Goal: Task Accomplishment & Management: Manage account settings

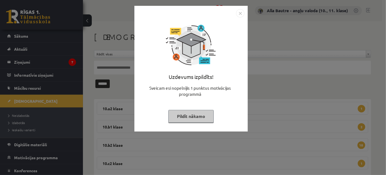
click at [238, 13] on img "Close" at bounding box center [240, 13] width 8 height 8
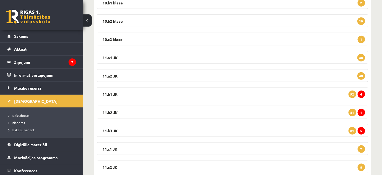
scroll to position [126, 0]
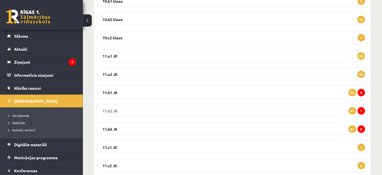
click at [116, 108] on legend "11.b2 JK 1 81" at bounding box center [233, 110] width 272 height 13
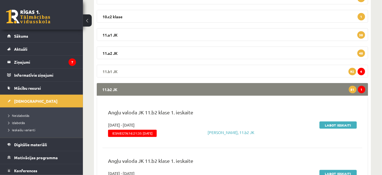
scroll to position [176, 0]
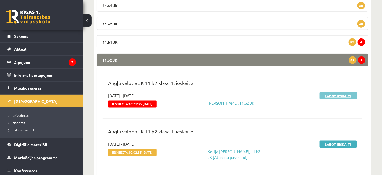
click at [330, 97] on link "Labot ieskaiti" at bounding box center [338, 95] width 37 height 7
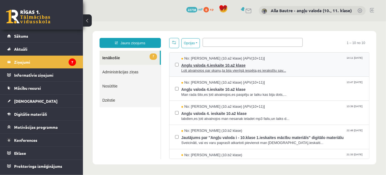
click at [238, 71] on span "Ļoti atvainojos par skaņu,ta bija vienīgā iespēja,es ierakstīju sav..." at bounding box center [272, 70] width 183 height 5
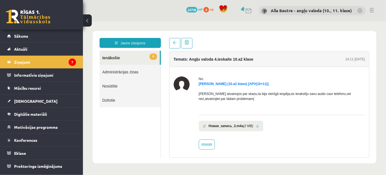
click at [113, 56] on link "6 Ienākošie" at bounding box center [129, 57] width 60 height 14
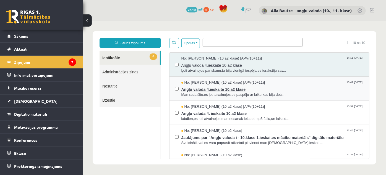
click at [199, 93] on span "Man rada šito,es ļoti atvainojos,es paspēju ar laiku kas bija dots,..." at bounding box center [272, 94] width 183 height 5
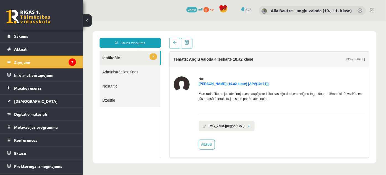
click at [106, 56] on link "5 Ienākošie" at bounding box center [129, 57] width 60 height 14
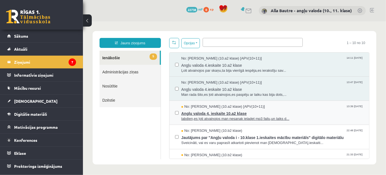
click at [206, 117] on span "labdien,es ļoti atvainojos man nesanak ieladet mp3 failu,un laiks d..." at bounding box center [272, 118] width 183 height 5
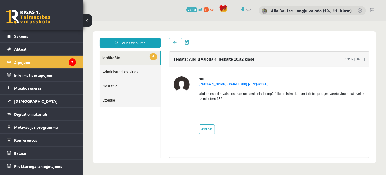
click at [110, 56] on link "4 Ienākošie" at bounding box center [129, 57] width 60 height 14
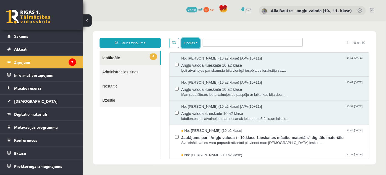
click at [195, 42] on button "Opcijas" at bounding box center [190, 43] width 19 height 10
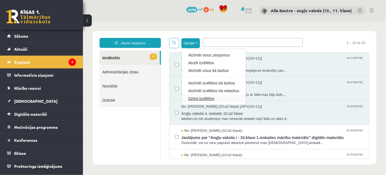
click at [194, 98] on link "Dzēst izvēlētos" at bounding box center [213, 98] width 51 height 6
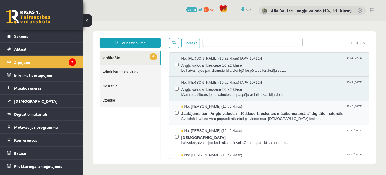
click at [208, 112] on span "Jautājums par "Angļu valoda i - 10.klase 1.ieskaites mācību materiāls" digitālo…" at bounding box center [272, 112] width 183 height 7
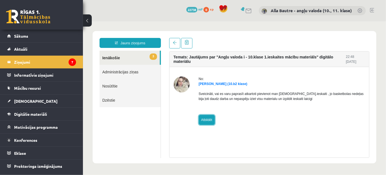
click at [201, 119] on link "Atbildēt" at bounding box center [207, 120] width 16 height 10
type input "**********"
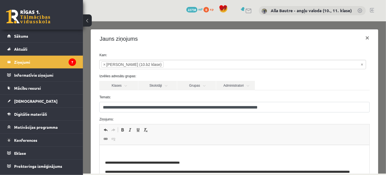
click at [118, 150] on html "**********" at bounding box center [235, 165] width 270 height 41
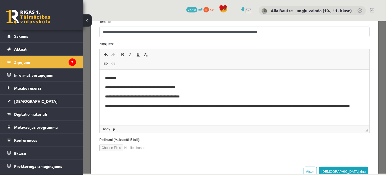
scroll to position [92, 0]
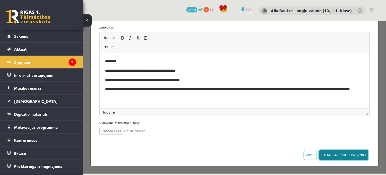
click at [349, 156] on button "[DEMOGRAPHIC_DATA] ziņu" at bounding box center [343, 155] width 49 height 10
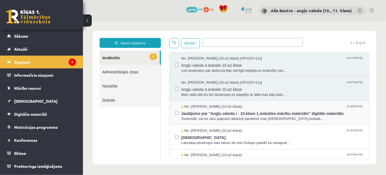
scroll to position [0, 0]
click at [196, 44] on button "Opcijas" at bounding box center [190, 43] width 19 height 10
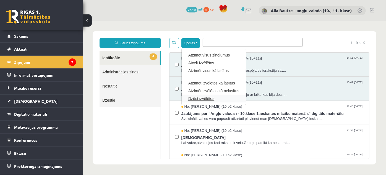
click at [197, 98] on link "Dzēst izvēlētos" at bounding box center [213, 98] width 51 height 6
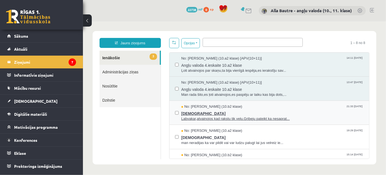
click at [211, 116] on span "Labvakar,atvainojos kad rakstu tik velu.Gribeju pateikt ka nesaprat..." at bounding box center [272, 118] width 183 height 5
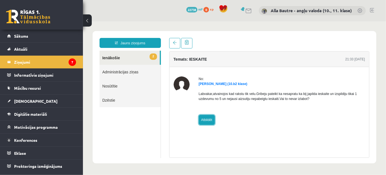
click at [204, 121] on link "Atbildēt" at bounding box center [207, 120] width 16 height 10
type input "**********"
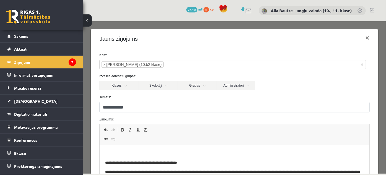
click at [115, 153] on p "Editor, wiswyg-editor-47024840145800-1758117603-852" at bounding box center [234, 153] width 259 height 6
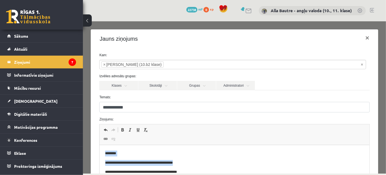
drag, startPoint x: 104, startPoint y: 152, endPoint x: 179, endPoint y: 164, distance: 75.7
click at [179, 164] on html "**********" at bounding box center [235, 170] width 270 height 51
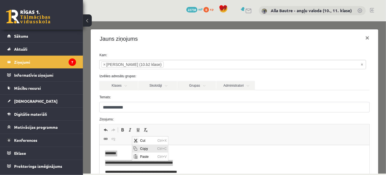
click at [146, 147] on span "Copy" at bounding box center [147, 148] width 17 height 8
copy body "**********"
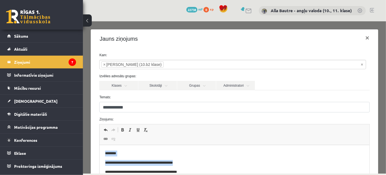
scroll to position [92, 0]
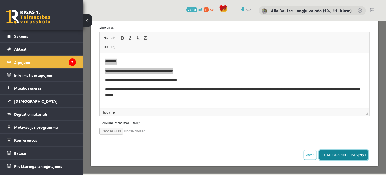
click at [356, 154] on button "Sūtīt ziņu" at bounding box center [343, 155] width 49 height 10
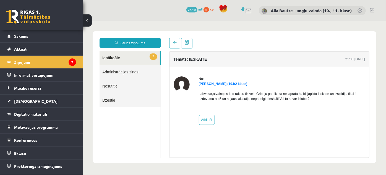
scroll to position [0, 0]
click at [112, 57] on link "2 Ienākošie" at bounding box center [129, 57] width 60 height 14
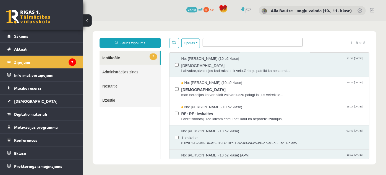
scroll to position [50, 0]
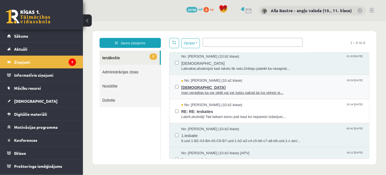
click at [206, 91] on span "man neradijas ka var pildit vai var ludzu palugt lai jus velreiz ie..." at bounding box center [272, 92] width 183 height 5
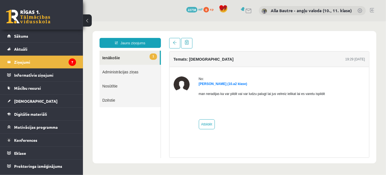
scroll to position [0, 0]
click at [204, 125] on link "Atbildēt" at bounding box center [207, 124] width 16 height 10
type input "**********"
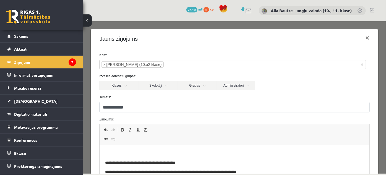
drag, startPoint x: 132, startPoint y: 150, endPoint x: 251, endPoint y: 161, distance: 120.1
click at [251, 161] on p "**********" at bounding box center [233, 163] width 256 height 6
click at [122, 158] on span "Paste" at bounding box center [127, 158] width 17 height 8
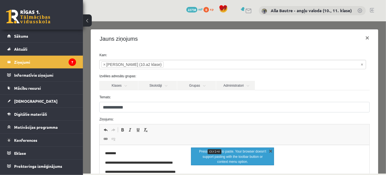
click at [270, 151] on link "X" at bounding box center [271, 151] width 6 height 6
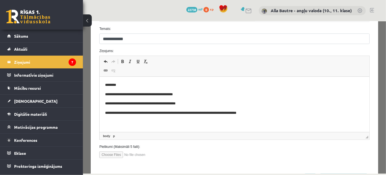
scroll to position [75, 0]
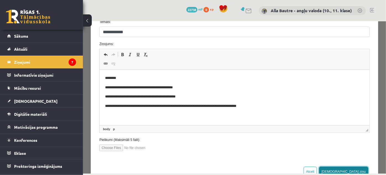
click at [355, 170] on button "Sūtīt ziņu" at bounding box center [343, 171] width 49 height 10
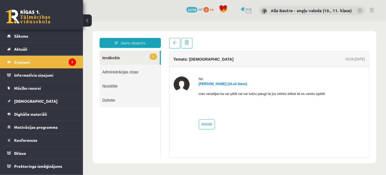
scroll to position [0, 0]
click at [106, 57] on link "1 Ienākošie" at bounding box center [129, 57] width 60 height 14
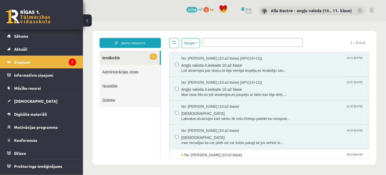
click at [175, 109] on label at bounding box center [177, 110] width 4 height 12
click at [198, 41] on button "Opcijas" at bounding box center [190, 43] width 19 height 10
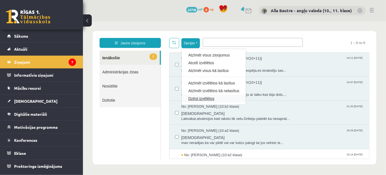
click at [206, 98] on link "Dzēst izvēlētos" at bounding box center [213, 98] width 51 height 6
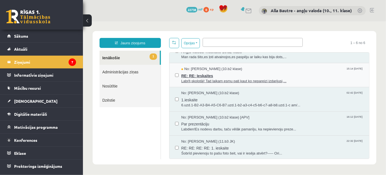
click at [209, 80] on span "Labrīt,skolotāj! Tad laikam esmu pati kaut ko nepareizi izdarijusi,..." at bounding box center [272, 80] width 183 height 5
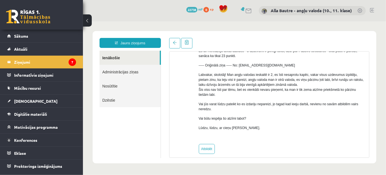
scroll to position [91, 0]
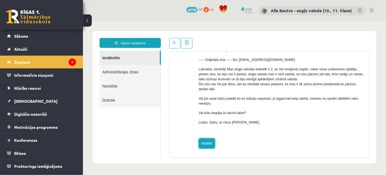
click at [206, 140] on link "Atbildēt" at bounding box center [207, 143] width 16 height 10
type input "**********"
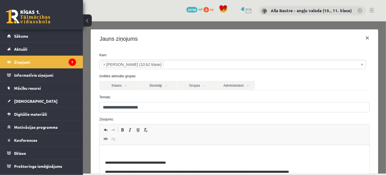
drag, startPoint x: 110, startPoint y: 147, endPoint x: 283, endPoint y: 164, distance: 174.5
click at [284, 164] on p "**********" at bounding box center [231, 163] width 252 height 6
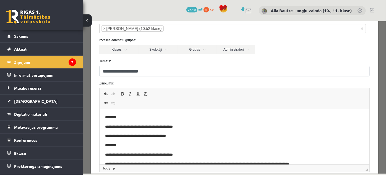
scroll to position [85, 0]
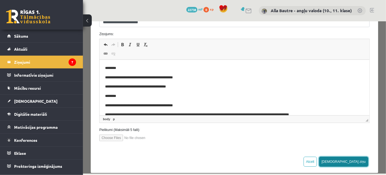
click at [354, 160] on button "Sūtīt ziņu" at bounding box center [343, 161] width 49 height 10
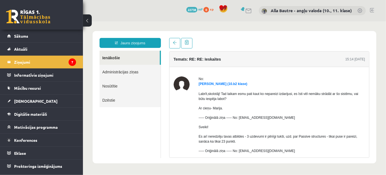
scroll to position [0, 0]
click at [105, 57] on link "Ienākošie" at bounding box center [129, 57] width 60 height 14
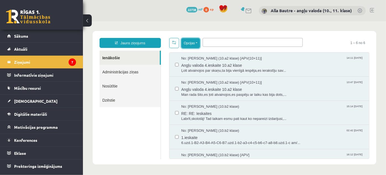
click at [197, 43] on button "Opcijas" at bounding box center [190, 43] width 19 height 10
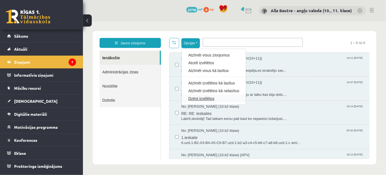
click at [206, 98] on link "Dzēst izvēlētos" at bounding box center [213, 98] width 51 height 6
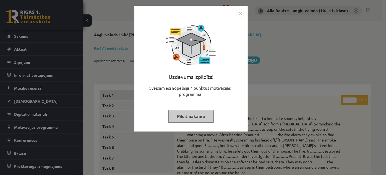
click at [239, 14] on img "Close" at bounding box center [240, 13] width 8 height 8
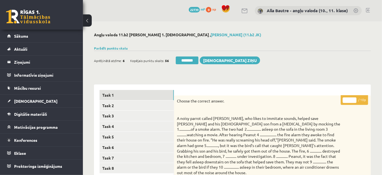
click at [355, 98] on input "*" at bounding box center [350, 100] width 14 height 6
type input "*"
click at [355, 98] on input "*" at bounding box center [350, 100] width 14 height 6
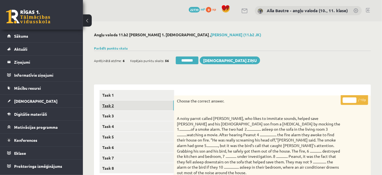
click at [111, 103] on link "Task 2" at bounding box center [137, 105] width 74 height 10
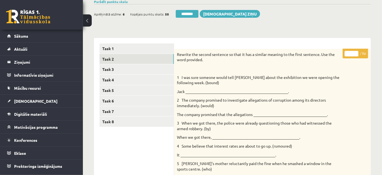
scroll to position [30, 0]
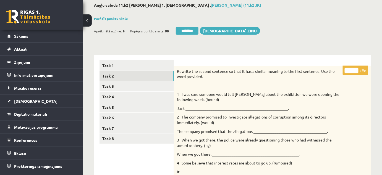
type input "*"
click at [355, 69] on input "*" at bounding box center [352, 71] width 14 height 6
click at [139, 88] on link "Task 3" at bounding box center [137, 86] width 74 height 10
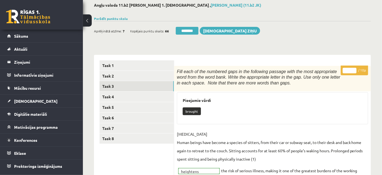
type input "**"
click at [355, 68] on input "**" at bounding box center [350, 71] width 14 height 6
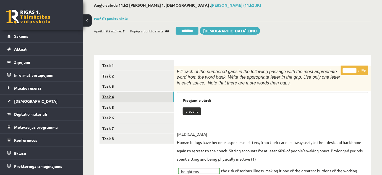
click at [118, 98] on link "Task 4" at bounding box center [137, 97] width 74 height 10
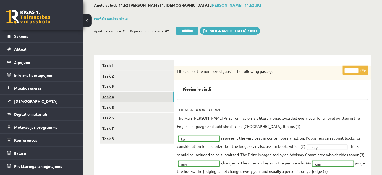
scroll to position [0, 0]
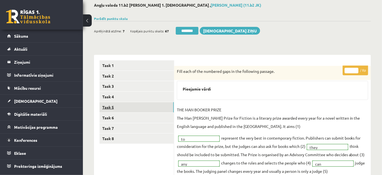
click at [111, 107] on link "Task 5" at bounding box center [137, 107] width 74 height 10
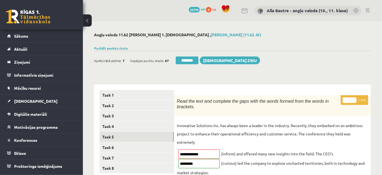
type input "**"
click at [353, 98] on input "**" at bounding box center [350, 100] width 14 height 6
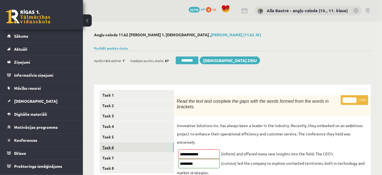
click at [132, 146] on link "Task 6" at bounding box center [137, 147] width 74 height 10
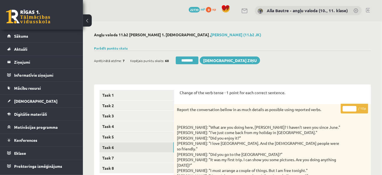
type input "**"
click at [354, 107] on input "**" at bounding box center [350, 109] width 14 height 6
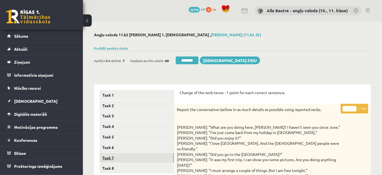
click at [128, 157] on link "Task 7" at bounding box center [137, 158] width 74 height 10
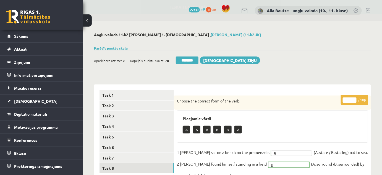
click at [116, 165] on link "Task 8" at bounding box center [137, 168] width 74 height 10
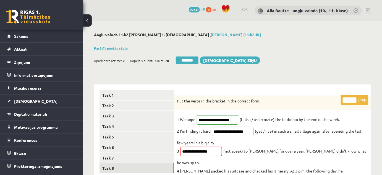
click at [355, 98] on input "*" at bounding box center [350, 100] width 14 height 6
type input "**"
click at [355, 98] on input "**" at bounding box center [350, 100] width 14 height 6
click at [117, 136] on link "Task 5" at bounding box center [137, 137] width 74 height 10
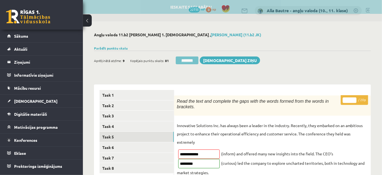
click at [192, 59] on input "********" at bounding box center [187, 60] width 23 height 8
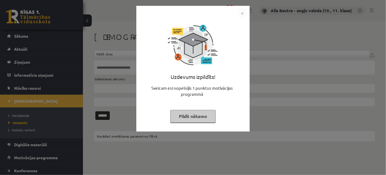
click at [240, 13] on img "Close" at bounding box center [242, 13] width 8 height 8
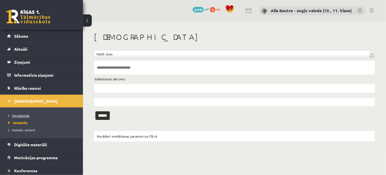
click at [18, 113] on link "Neizlabotās" at bounding box center [42, 115] width 69 height 5
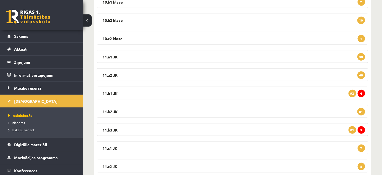
scroll to position [126, 0]
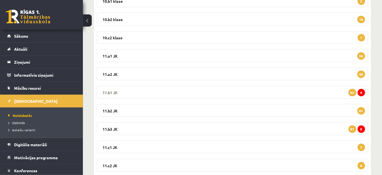
click at [107, 90] on legend "11.b1 JK 4 92" at bounding box center [233, 92] width 272 height 13
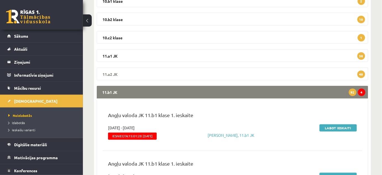
scroll to position [176, 0]
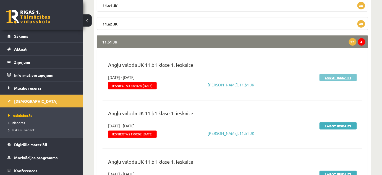
click at [332, 77] on link "Labot ieskaiti" at bounding box center [338, 77] width 37 height 7
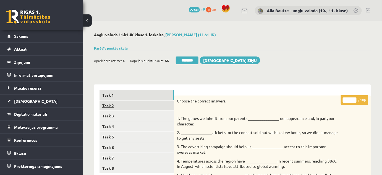
click at [105, 105] on link "Task 2" at bounding box center [137, 105] width 74 height 10
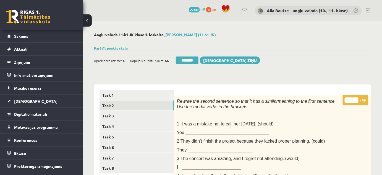
type input "*"
click at [357, 98] on input "*" at bounding box center [352, 100] width 14 height 6
click at [146, 113] on link "Task 3" at bounding box center [137, 116] width 74 height 10
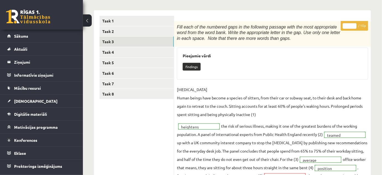
scroll to position [50, 0]
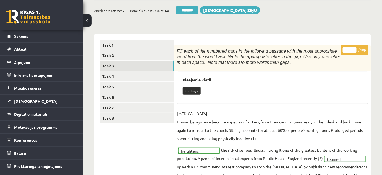
type input "*"
click at [353, 48] on input "*" at bounding box center [350, 50] width 14 height 6
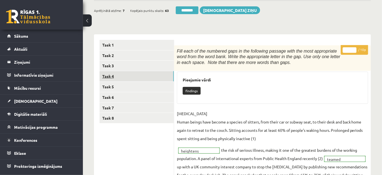
click at [110, 76] on link "Task 4" at bounding box center [137, 76] width 74 height 10
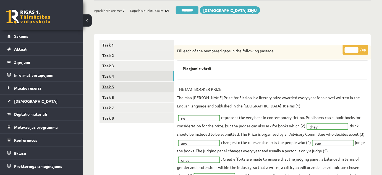
scroll to position [0, 0]
click at [110, 87] on link "Task 5" at bounding box center [137, 87] width 74 height 10
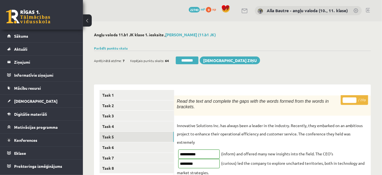
click at [353, 98] on input "**" at bounding box center [350, 100] width 14 height 6
type input "**"
click at [353, 98] on input "**" at bounding box center [350, 100] width 14 height 6
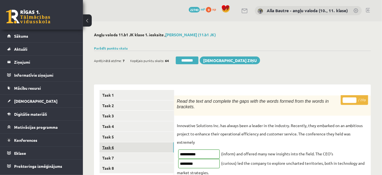
click at [118, 144] on link "Task 6" at bounding box center [137, 147] width 74 height 10
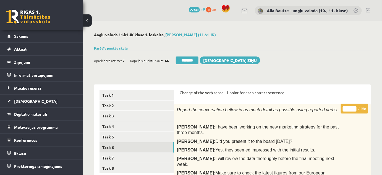
type input "**"
click at [354, 106] on input "**" at bounding box center [350, 109] width 14 height 6
click at [123, 158] on link "Task 7" at bounding box center [137, 158] width 74 height 10
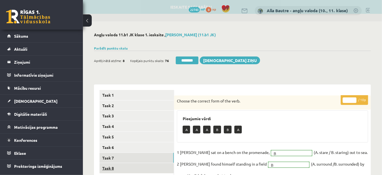
click at [109, 167] on link "Task 8" at bounding box center [137, 168] width 74 height 10
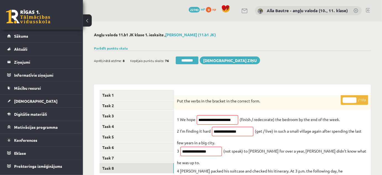
click at [353, 99] on input "*" at bounding box center [350, 100] width 14 height 6
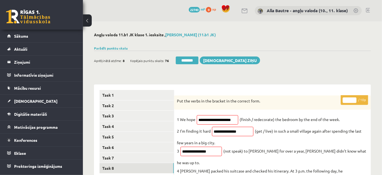
type input "*"
click at [353, 99] on input "*" at bounding box center [350, 100] width 14 height 6
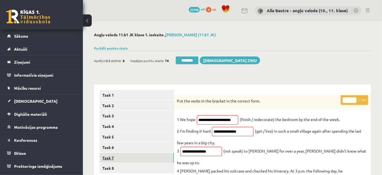
click at [122, 157] on link "Task 7" at bounding box center [137, 158] width 74 height 10
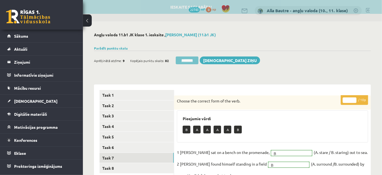
click at [192, 59] on input "********" at bounding box center [187, 60] width 23 height 8
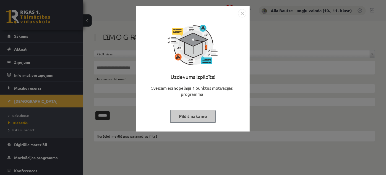
click at [241, 13] on img "Close" at bounding box center [242, 13] width 8 height 8
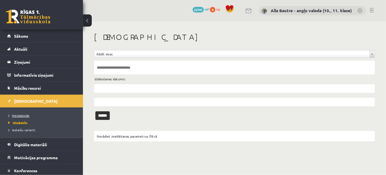
click at [24, 114] on span "Neizlabotās" at bounding box center [18, 115] width 21 height 4
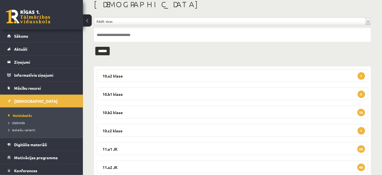
scroll to position [100, 0]
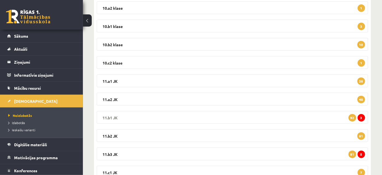
click at [106, 116] on legend "11.b1 JK 3 92" at bounding box center [233, 117] width 272 height 13
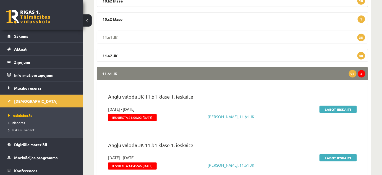
scroll to position [151, 0]
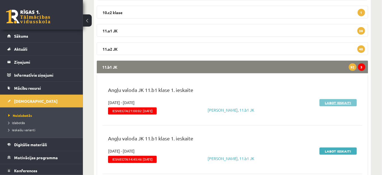
click at [336, 103] on link "Labot ieskaiti" at bounding box center [338, 102] width 37 height 7
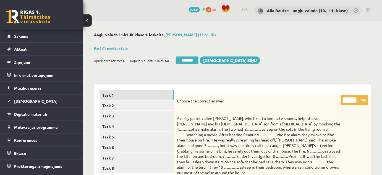
click at [355, 98] on input "*" at bounding box center [350, 100] width 14 height 6
type input "**"
click at [355, 98] on input "**" at bounding box center [350, 100] width 14 height 6
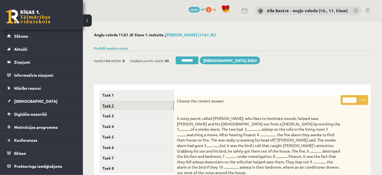
click at [131, 107] on link "Task 2" at bounding box center [137, 105] width 74 height 10
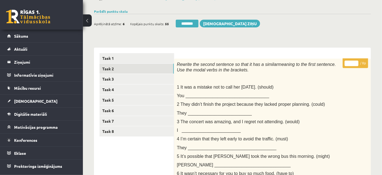
scroll to position [3, 0]
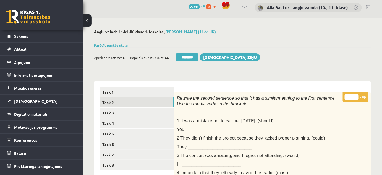
type input "*"
click at [355, 96] on input "*" at bounding box center [352, 97] width 14 height 6
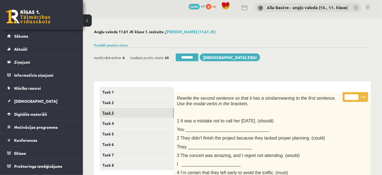
click at [109, 115] on link "Task 3" at bounding box center [137, 113] width 74 height 10
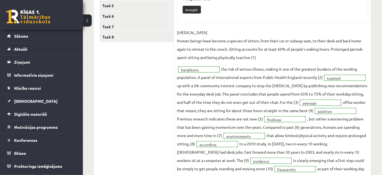
scroll to position [53, 0]
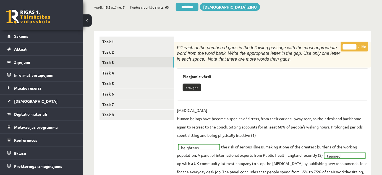
type input "**"
click at [354, 45] on input "**" at bounding box center [350, 47] width 14 height 6
click at [105, 75] on link "Task 4" at bounding box center [137, 73] width 74 height 10
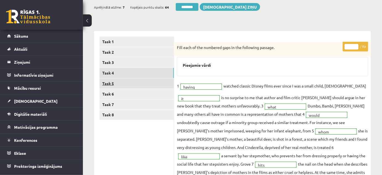
scroll to position [0, 0]
click at [107, 81] on link "Task 5" at bounding box center [137, 83] width 74 height 10
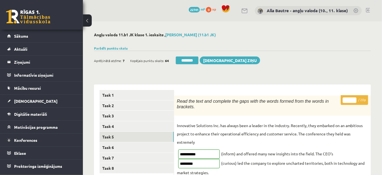
click at [354, 98] on input "**" at bounding box center [350, 100] width 14 height 6
type input "**"
click at [354, 98] on input "**" at bounding box center [350, 100] width 14 height 6
click at [108, 147] on link "Task 6" at bounding box center [137, 147] width 74 height 10
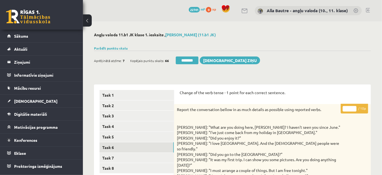
type input "**"
click at [354, 107] on input "**" at bounding box center [350, 109] width 14 height 6
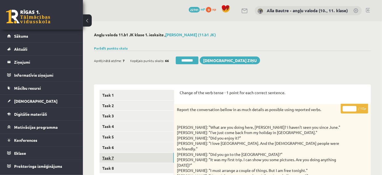
click at [129, 160] on link "Task 7" at bounding box center [137, 158] width 74 height 10
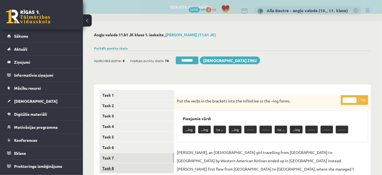
click at [119, 168] on link "Task 8" at bounding box center [137, 168] width 74 height 10
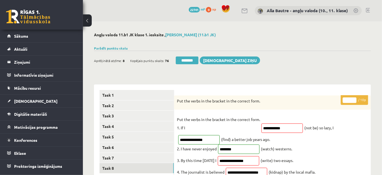
click at [355, 98] on input "*" at bounding box center [350, 100] width 14 height 6
type input "*"
click at [355, 98] on input "*" at bounding box center [350, 100] width 14 height 6
click at [142, 146] on link "Task 6" at bounding box center [137, 147] width 74 height 10
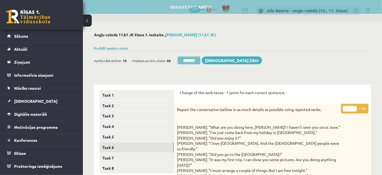
click at [198, 63] on input "********" at bounding box center [189, 60] width 23 height 8
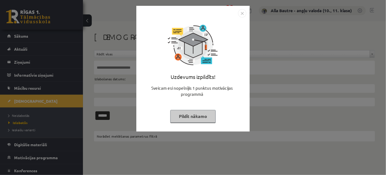
click at [243, 14] on img "Close" at bounding box center [242, 13] width 8 height 8
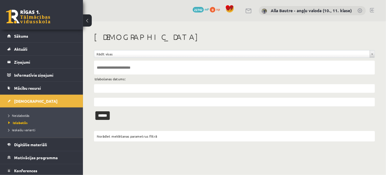
click at [22, 112] on li "Neizlabotās" at bounding box center [42, 115] width 69 height 7
click at [23, 113] on span "Neizlabotās" at bounding box center [20, 115] width 24 height 4
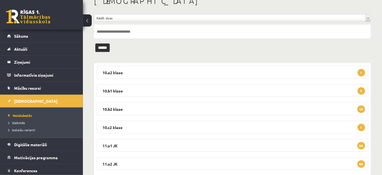
scroll to position [100, 0]
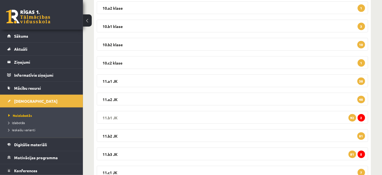
click at [108, 114] on legend "11.b1 JK 2 92" at bounding box center [233, 117] width 272 height 13
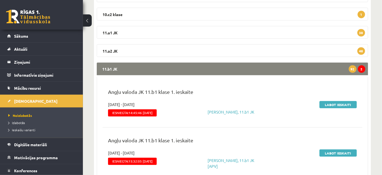
scroll to position [151, 0]
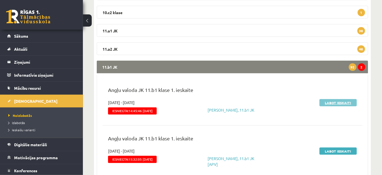
click at [344, 102] on link "Labot ieskaiti" at bounding box center [338, 102] width 37 height 7
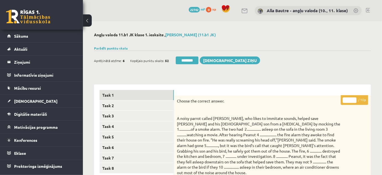
click at [354, 98] on input "*" at bounding box center [350, 100] width 14 height 6
type input "**"
click at [354, 98] on input "**" at bounding box center [350, 100] width 14 height 6
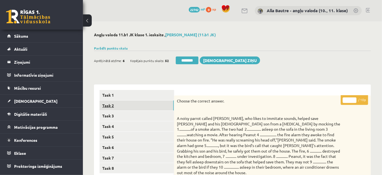
click at [113, 105] on link "Task 2" at bounding box center [137, 105] width 74 height 10
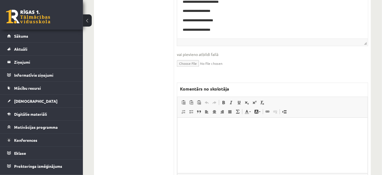
scroll to position [416, 0]
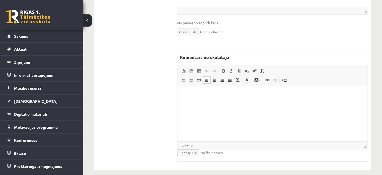
click at [209, 94] on p "Editor, wiswyg-editor-47024819413800-1758118172-358" at bounding box center [272, 95] width 179 height 6
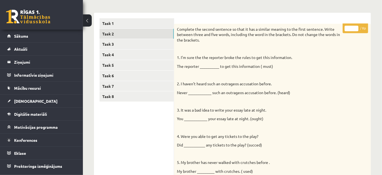
scroll to position [64, 0]
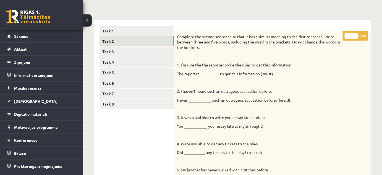
click at [355, 35] on input "*" at bounding box center [352, 36] width 14 height 6
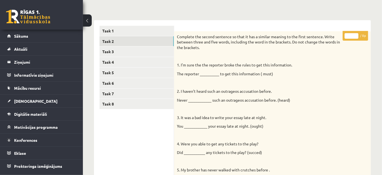
type input "*"
click at [355, 35] on input "*" at bounding box center [352, 36] width 14 height 6
click at [134, 48] on link "Task 3" at bounding box center [137, 51] width 74 height 10
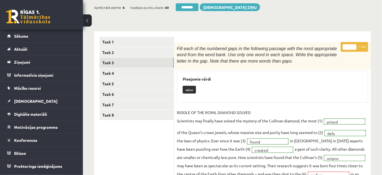
scroll to position [14, 0]
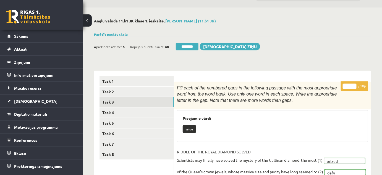
type input "**"
click at [354, 85] on input "**" at bounding box center [350, 87] width 14 height 6
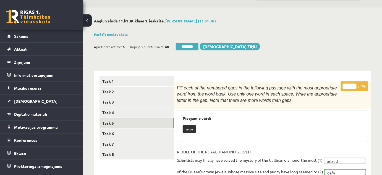
click at [129, 123] on link "Task 5" at bounding box center [137, 123] width 74 height 10
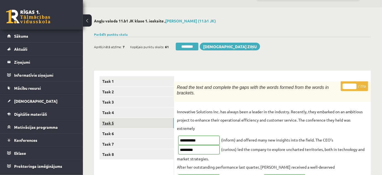
scroll to position [0, 0]
click at [108, 112] on link "Task 4" at bounding box center [137, 112] width 74 height 10
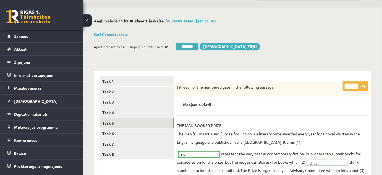
click at [110, 121] on link "Task 5" at bounding box center [137, 123] width 74 height 10
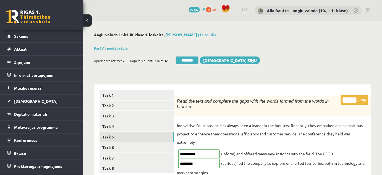
type input "**"
click at [354, 98] on input "**" at bounding box center [350, 100] width 14 height 6
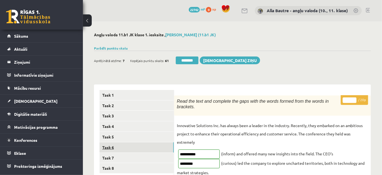
click at [132, 149] on link "Task 6" at bounding box center [137, 147] width 74 height 10
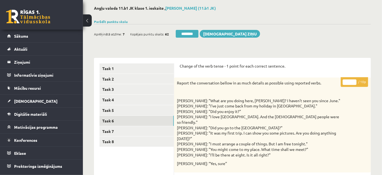
scroll to position [23, 0]
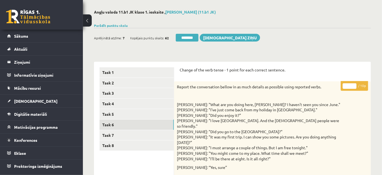
type input "**"
click at [355, 84] on input "**" at bounding box center [350, 86] width 14 height 6
click at [110, 133] on link "Task 7" at bounding box center [137, 135] width 74 height 10
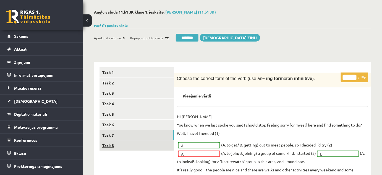
scroll to position [0, 0]
click at [118, 145] on link "Task 8" at bounding box center [137, 145] width 74 height 10
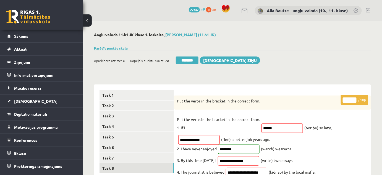
click at [354, 98] on input "*" at bounding box center [350, 100] width 14 height 6
type input "*"
click at [354, 98] on input "*" at bounding box center [350, 100] width 14 height 6
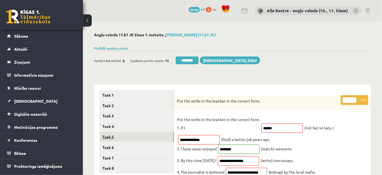
click at [147, 135] on link "Task 5" at bounding box center [137, 137] width 74 height 10
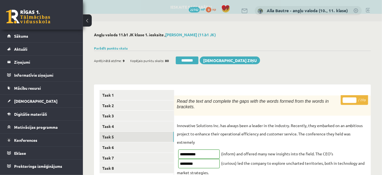
click at [198, 64] on div "Aprēķinātā atzīme: 9 Kopējais punktu skaits: 80 ******** Sūtīt ziņu" at bounding box center [177, 61] width 166 height 10
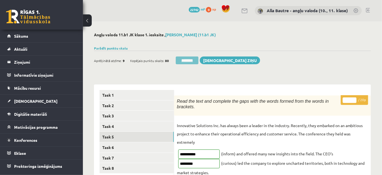
click at [185, 58] on input "********" at bounding box center [187, 60] width 23 height 8
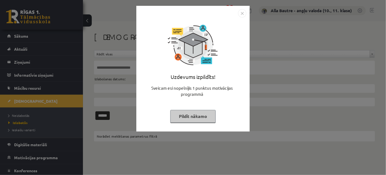
click at [241, 14] on img "Close" at bounding box center [242, 13] width 8 height 8
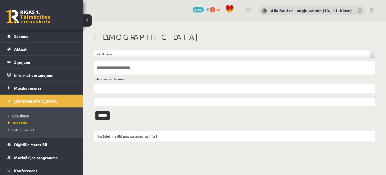
click at [19, 114] on span "Neizlabotās" at bounding box center [18, 115] width 21 height 4
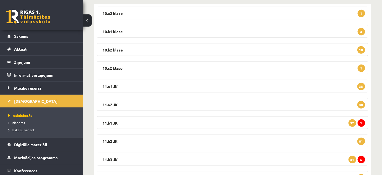
scroll to position [100, 0]
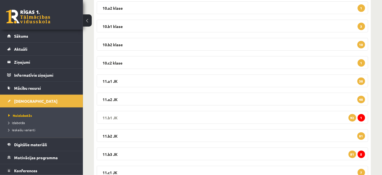
click at [115, 115] on legend "11.b1 JK 1 92" at bounding box center [233, 117] width 272 height 13
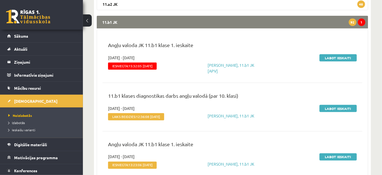
scroll to position [201, 0]
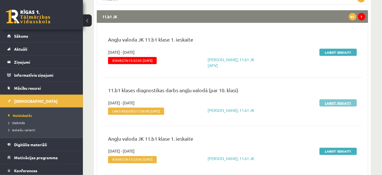
click at [334, 102] on link "Labot ieskaiti" at bounding box center [338, 102] width 37 height 7
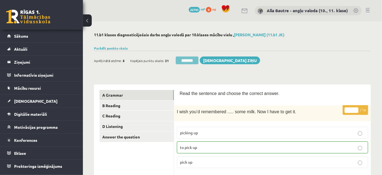
click at [183, 61] on input "********" at bounding box center [187, 60] width 23 height 8
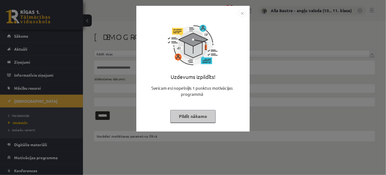
click at [243, 14] on img "Close" at bounding box center [242, 13] width 8 height 8
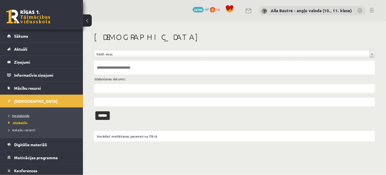
click at [18, 113] on link "Neizlabotās" at bounding box center [42, 115] width 69 height 5
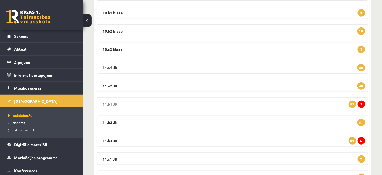
scroll to position [126, 0]
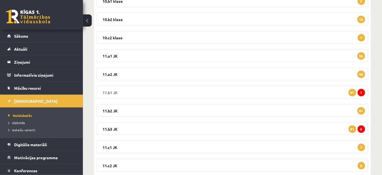
click at [115, 93] on legend "11.b1 JK 1 91" at bounding box center [233, 92] width 272 height 13
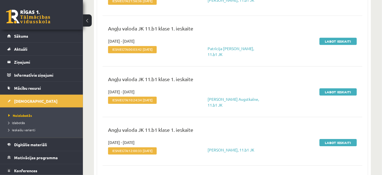
scroll to position [628, 0]
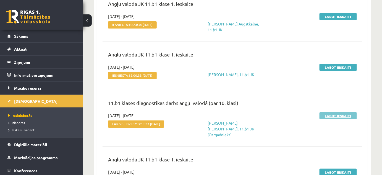
click at [344, 114] on link "Labot ieskaiti" at bounding box center [338, 115] width 37 height 7
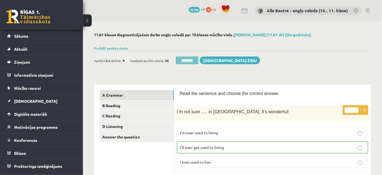
click at [193, 57] on input "********" at bounding box center [187, 60] width 23 height 8
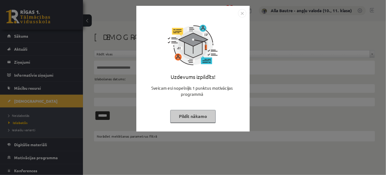
click at [243, 10] on img "Close" at bounding box center [242, 13] width 8 height 8
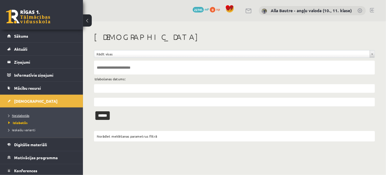
click at [18, 114] on span "Neizlabotās" at bounding box center [18, 115] width 21 height 4
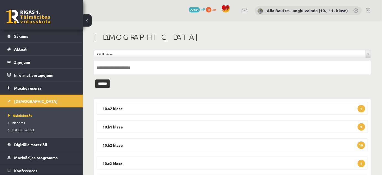
scroll to position [100, 0]
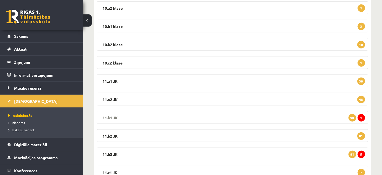
click at [108, 117] on legend "11.b1 JK 1 90" at bounding box center [233, 117] width 272 height 13
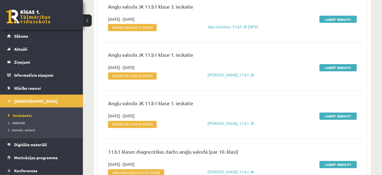
scroll to position [3168, 0]
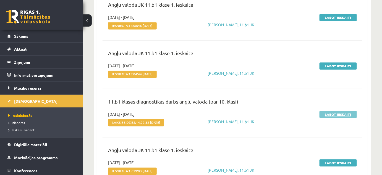
click at [344, 111] on link "Labot ieskaiti" at bounding box center [338, 114] width 37 height 7
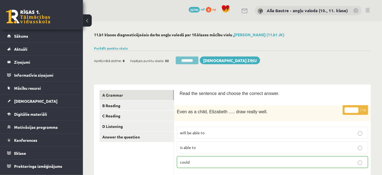
click at [181, 58] on input "********" at bounding box center [187, 60] width 23 height 8
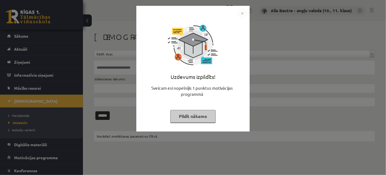
click at [243, 12] on img "Close" at bounding box center [242, 13] width 8 height 8
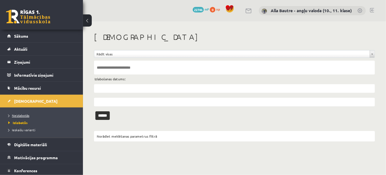
click at [24, 113] on span "Neizlabotās" at bounding box center [18, 115] width 21 height 4
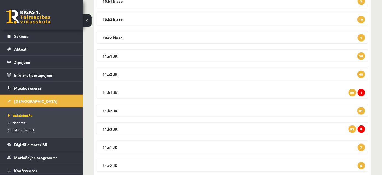
scroll to position [151, 0]
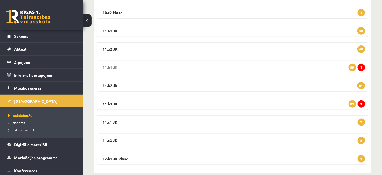
click at [106, 65] on legend "11.b1 JK 1 89" at bounding box center [233, 67] width 272 height 13
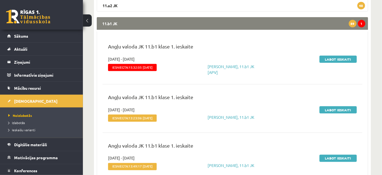
scroll to position [194, 0]
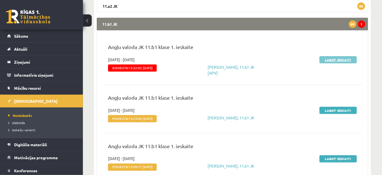
click at [341, 60] on link "Labot ieskaiti" at bounding box center [338, 59] width 37 height 7
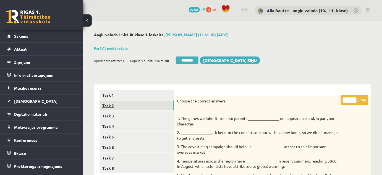
click at [106, 104] on link "Task 2" at bounding box center [137, 105] width 74 height 10
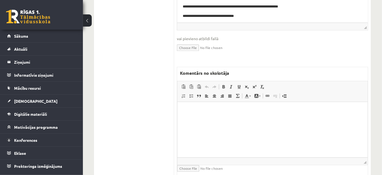
scroll to position [327, 0]
click at [185, 119] on html at bounding box center [272, 110] width 190 height 17
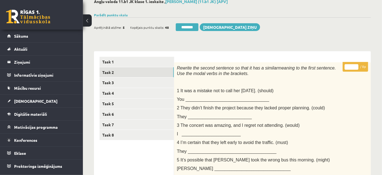
scroll to position [0, 0]
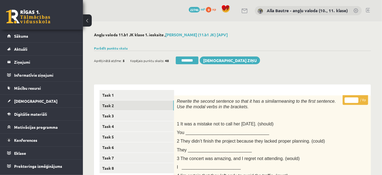
click at [356, 99] on input "*" at bounding box center [352, 100] width 14 height 6
type input "*"
click at [356, 99] on input "*" at bounding box center [352, 100] width 14 height 6
click at [113, 116] on link "Task 3" at bounding box center [137, 116] width 74 height 10
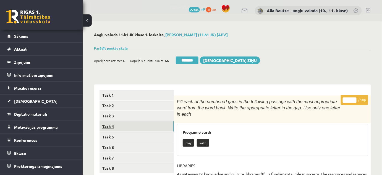
click at [111, 125] on link "Task 4" at bounding box center [137, 126] width 74 height 10
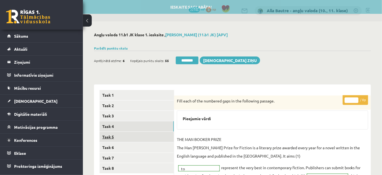
click at [112, 138] on link "Task 5" at bounding box center [137, 137] width 74 height 10
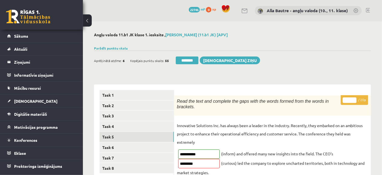
click at [353, 99] on input "**" at bounding box center [350, 100] width 14 height 6
type input "**"
click at [353, 99] on input "**" at bounding box center [350, 100] width 14 height 6
click at [134, 150] on link "Task 6" at bounding box center [137, 147] width 74 height 10
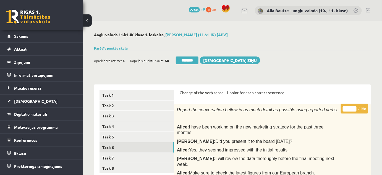
type input "**"
click at [354, 108] on input "**" at bounding box center [350, 109] width 14 height 6
click at [103, 158] on link "Task 7" at bounding box center [137, 158] width 74 height 10
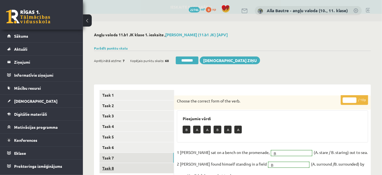
click at [109, 168] on link "Task 8" at bounding box center [137, 168] width 74 height 10
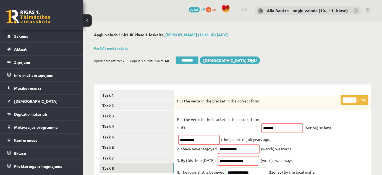
click at [354, 98] on input "*" at bounding box center [350, 100] width 14 height 6
type input "*"
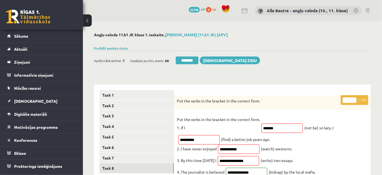
click at [354, 98] on input "*" at bounding box center [350, 100] width 14 height 6
click at [150, 147] on link "Task 6" at bounding box center [137, 147] width 74 height 10
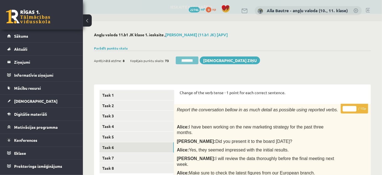
click at [186, 59] on input "********" at bounding box center [187, 60] width 23 height 8
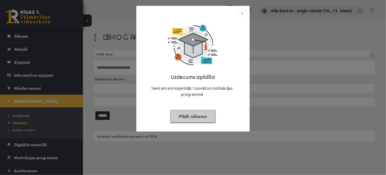
click at [241, 13] on img "Close" at bounding box center [242, 13] width 8 height 8
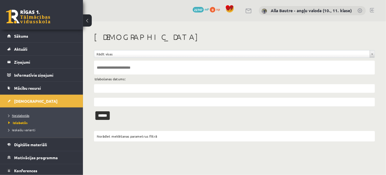
click at [19, 114] on span "Neizlabotās" at bounding box center [18, 115] width 21 height 4
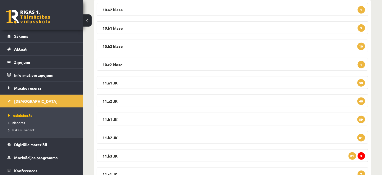
scroll to position [126, 0]
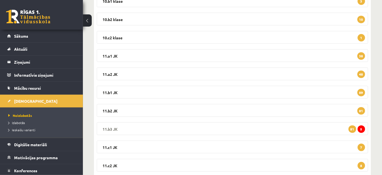
click at [118, 126] on legend "11.b3 JK 5 81" at bounding box center [233, 128] width 272 height 13
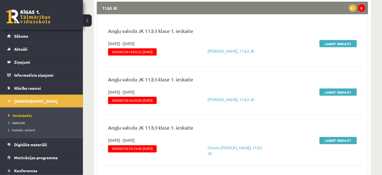
scroll to position [277, 0]
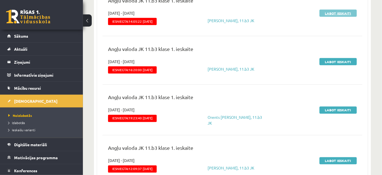
click at [347, 14] on link "Labot ieskaiti" at bounding box center [338, 13] width 37 height 7
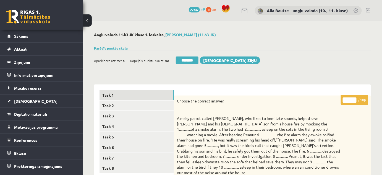
click at [355, 98] on input "*" at bounding box center [350, 100] width 14 height 6
type input "*"
click at [355, 98] on input "*" at bounding box center [350, 100] width 14 height 6
click at [120, 105] on link "Task 2" at bounding box center [137, 105] width 74 height 10
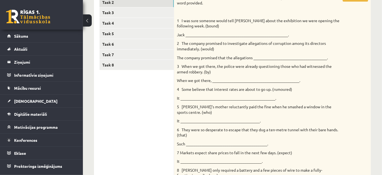
scroll to position [4, 0]
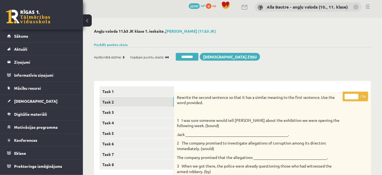
type input "*"
click at [356, 94] on input "*" at bounding box center [352, 97] width 14 height 6
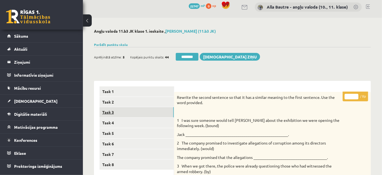
click at [146, 111] on link "Task 3" at bounding box center [137, 112] width 74 height 10
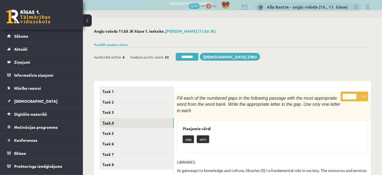
click at [138, 121] on link "Task 4" at bounding box center [137, 123] width 74 height 10
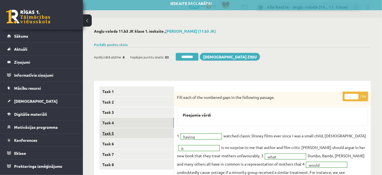
scroll to position [0, 0]
click at [134, 131] on link "Task 5" at bounding box center [137, 133] width 74 height 10
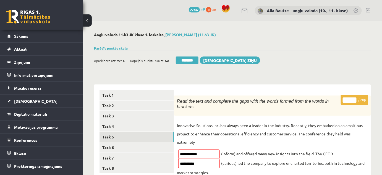
type input "**"
click at [353, 98] on input "**" at bounding box center [350, 100] width 14 height 6
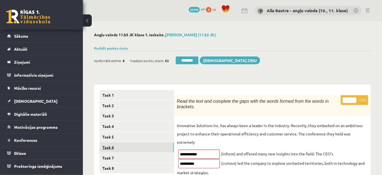
click at [115, 147] on link "Task 6" at bounding box center [137, 147] width 74 height 10
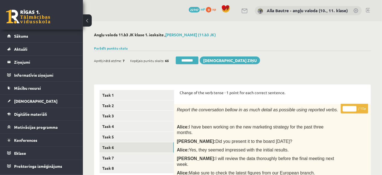
type input "**"
click at [355, 108] on input "**" at bounding box center [350, 109] width 14 height 6
click at [128, 157] on link "Task 7" at bounding box center [137, 158] width 74 height 10
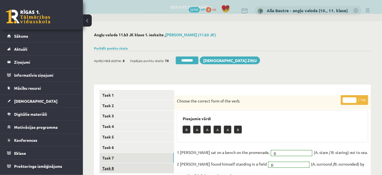
click at [103, 168] on link "Task 8" at bounding box center [137, 168] width 74 height 10
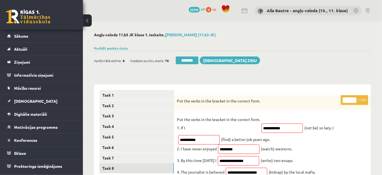
click at [354, 98] on input "*" at bounding box center [350, 100] width 14 height 6
type input "*"
click at [354, 98] on input "*" at bounding box center [350, 100] width 14 height 6
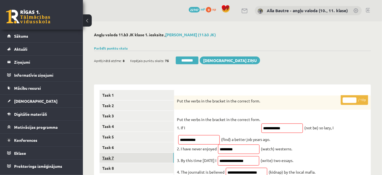
click at [109, 156] on link "Task 7" at bounding box center [137, 158] width 74 height 10
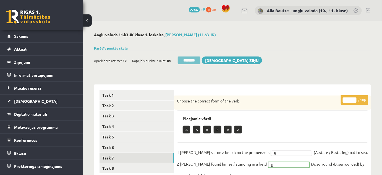
click at [193, 60] on input "********" at bounding box center [189, 60] width 23 height 8
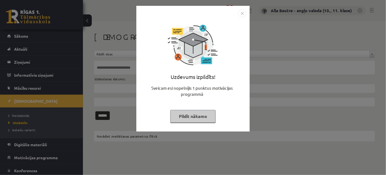
click at [242, 13] on img "Close" at bounding box center [242, 13] width 8 height 8
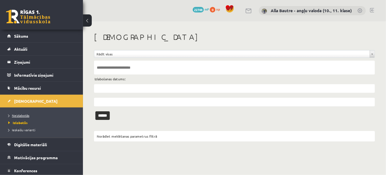
click at [30, 113] on link "Neizlabotās" at bounding box center [42, 115] width 69 height 5
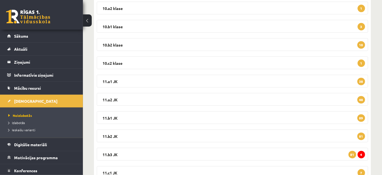
scroll to position [100, 0]
click at [110, 152] on legend "11.b3 JK 4 81" at bounding box center [233, 153] width 272 height 13
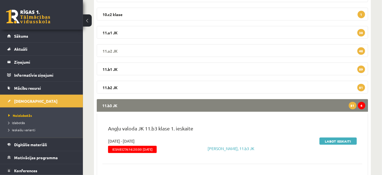
scroll to position [151, 0]
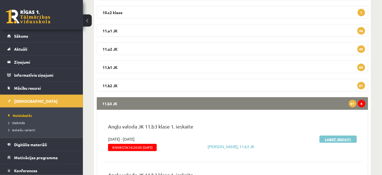
click at [331, 138] on link "Labot ieskaiti" at bounding box center [338, 139] width 37 height 7
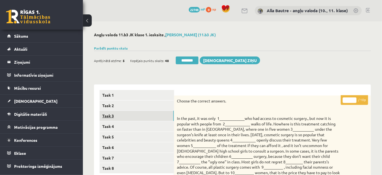
click at [105, 115] on link "Task 3" at bounding box center [137, 116] width 74 height 10
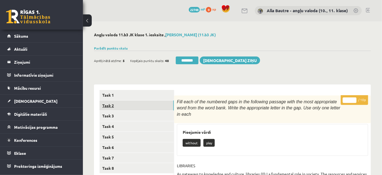
click at [101, 108] on link "Task 2" at bounding box center [137, 105] width 74 height 10
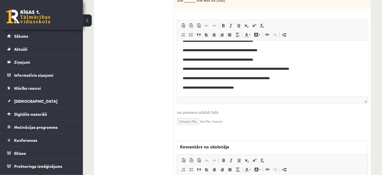
scroll to position [377, 0]
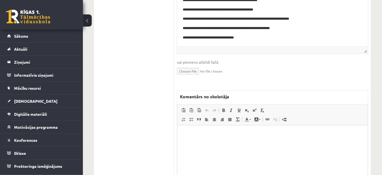
click at [189, 136] on p "Editor, wiswyg-editor-47024779529940-1758118642-429" at bounding box center [272, 134] width 179 height 6
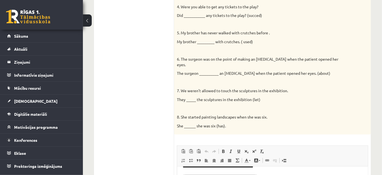
scroll to position [0, 0]
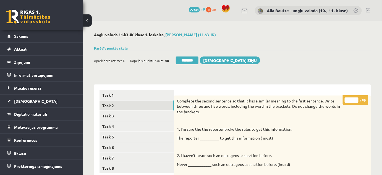
type input "*"
click at [355, 99] on input "*" at bounding box center [352, 100] width 14 height 6
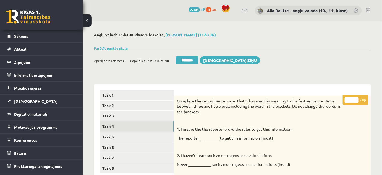
click at [111, 127] on link "Task 4" at bounding box center [137, 126] width 74 height 10
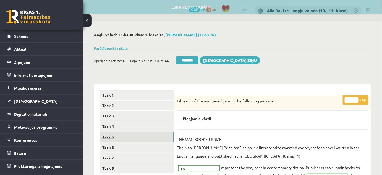
click at [111, 138] on link "Task 5" at bounding box center [137, 137] width 74 height 10
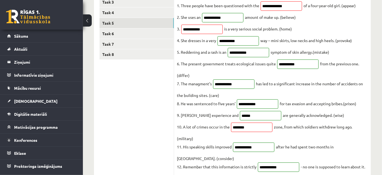
scroll to position [50, 0]
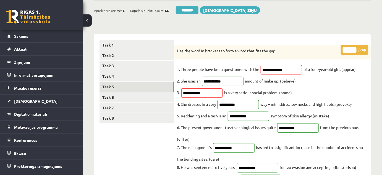
click at [353, 48] on input "**" at bounding box center [350, 50] width 14 height 6
type input "**"
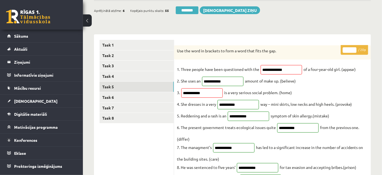
click at [353, 48] on input "**" at bounding box center [350, 50] width 14 height 6
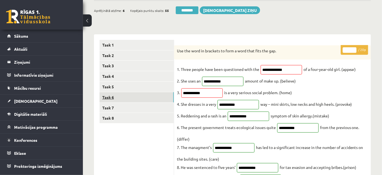
click at [124, 97] on link "Task 6" at bounding box center [137, 97] width 74 height 10
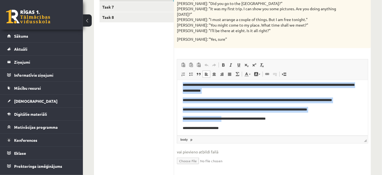
scroll to position [51, 0]
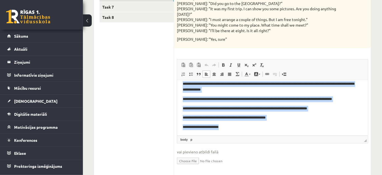
drag, startPoint x: 181, startPoint y: 84, endPoint x: 226, endPoint y: 122, distance: 58.9
click at [226, 122] on html "**********" at bounding box center [272, 82] width 191 height 106
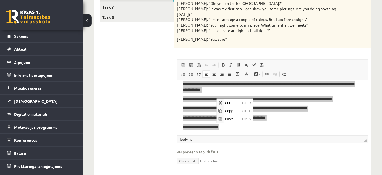
scroll to position [0, 0]
click at [229, 111] on span "Copy" at bounding box center [232, 110] width 17 height 8
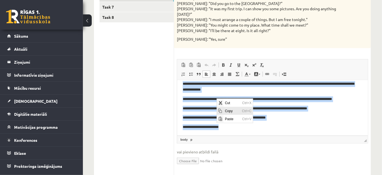
copy body "**********"
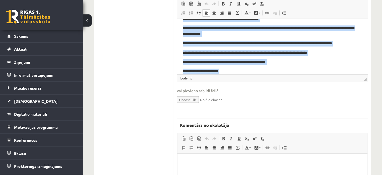
scroll to position [251, 0]
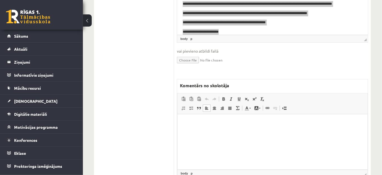
click at [195, 122] on p "Editor, wiswyg-editor-47025014870680-1758118694-834" at bounding box center [272, 122] width 179 height 6
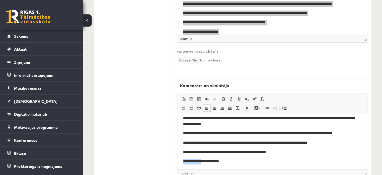
scroll to position [51, 0]
drag, startPoint x: 183, startPoint y: 167, endPoint x: 225, endPoint y: 163, distance: 42.2
click at [225, 163] on p "**********" at bounding box center [271, 161] width 176 height 6
click at [250, 108] on span at bounding box center [251, 108] width 2 height 1
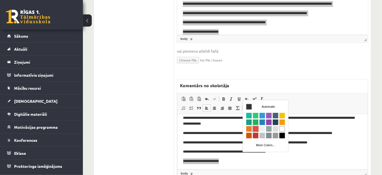
scroll to position [0, 0]
click at [254, 129] on span "Colors" at bounding box center [256, 129] width 6 height 6
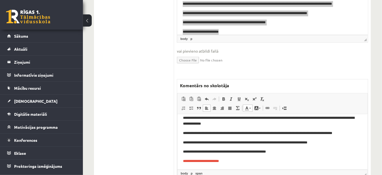
click at [261, 164] on html "**********" at bounding box center [272, 116] width 190 height 106
drag, startPoint x: 238, startPoint y: 154, endPoint x: 255, endPoint y: 152, distance: 17.2
click at [255, 152] on p "**********" at bounding box center [271, 152] width 176 height 6
click at [250, 105] on link "Text Color" at bounding box center [248, 108] width 10 height 7
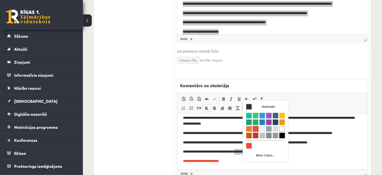
click at [256, 128] on span "Colors" at bounding box center [256, 129] width 6 height 6
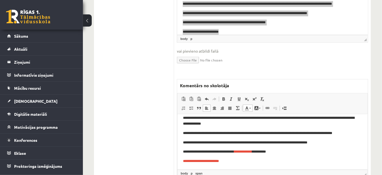
click at [282, 158] on p "**********" at bounding box center [271, 161] width 176 height 6
drag, startPoint x: 203, startPoint y: 152, endPoint x: 219, endPoint y: 152, distance: 15.8
click at [219, 152] on p "**********" at bounding box center [271, 152] width 176 height 6
click at [249, 105] on link "Text Color" at bounding box center [248, 108] width 10 height 7
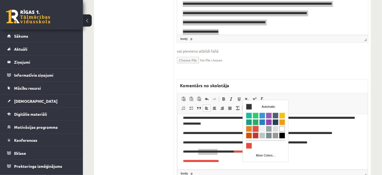
click at [254, 129] on span "Colors" at bounding box center [256, 129] width 6 height 6
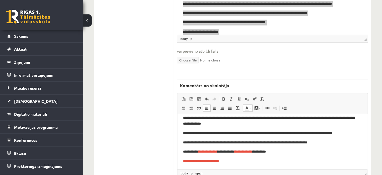
click at [257, 160] on p "**********" at bounding box center [271, 161] width 176 height 6
drag, startPoint x: 213, startPoint y: 132, endPoint x: 221, endPoint y: 132, distance: 7.5
click at [221, 132] on p "**********" at bounding box center [271, 133] width 176 height 6
click at [250, 108] on span at bounding box center [251, 108] width 2 height 1
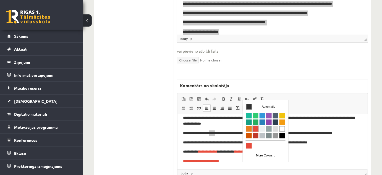
drag, startPoint x: 256, startPoint y: 126, endPoint x: 324, endPoint y: 147, distance: 71.9
click at [256, 126] on span "Colors" at bounding box center [256, 129] width 6 height 6
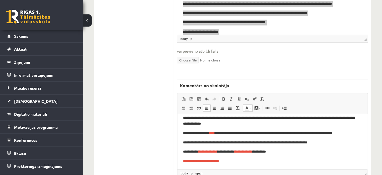
click at [279, 166] on html "**********" at bounding box center [272, 116] width 190 height 106
drag, startPoint x: 325, startPoint y: 133, endPoint x: 352, endPoint y: 131, distance: 26.9
click at [352, 131] on p "**********" at bounding box center [271, 133] width 176 height 6
click at [250, 108] on span at bounding box center [251, 108] width 2 height 1
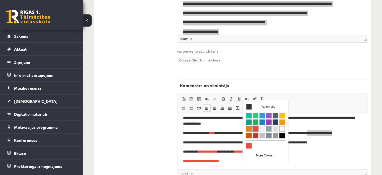
drag, startPoint x: 255, startPoint y: 127, endPoint x: 320, endPoint y: 124, distance: 65.1
click at [255, 127] on span "Colors" at bounding box center [256, 129] width 6 height 6
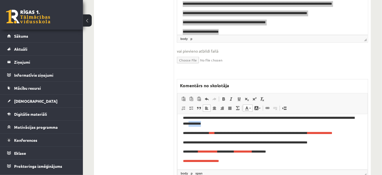
drag, startPoint x: 207, startPoint y: 123, endPoint x: 225, endPoint y: 124, distance: 18.8
click at [225, 124] on p "**********" at bounding box center [271, 121] width 176 height 12
click at [248, 106] on span at bounding box center [247, 108] width 4 height 4
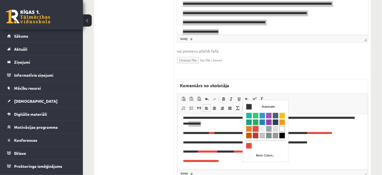
drag, startPoint x: 254, startPoint y: 128, endPoint x: 316, endPoint y: 121, distance: 63.1
click at [254, 128] on span "Colors" at bounding box center [256, 129] width 6 height 6
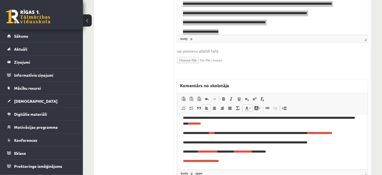
click at [250, 126] on p "**********" at bounding box center [271, 121] width 176 height 12
drag, startPoint x: 348, startPoint y: 119, endPoint x: 357, endPoint y: 119, distance: 8.9
click at [357, 119] on p "**********" at bounding box center [271, 121] width 176 height 12
click at [251, 105] on link "Text Color" at bounding box center [248, 108] width 10 height 7
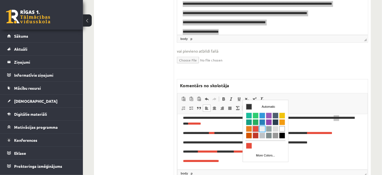
click at [259, 128] on tr "Colors" at bounding box center [266, 128] width 40 height 7
drag, startPoint x: 253, startPoint y: 128, endPoint x: 325, endPoint y: 124, distance: 72.0
click at [253, 128] on span "Colors" at bounding box center [256, 129] width 6 height 6
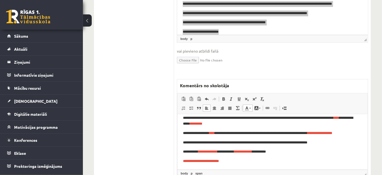
click at [173, 116] on ul "Task 1 Task 2 Task 3 Task 4 Task 5 Task 6 Task 7 Task 8" at bounding box center [137, 15] width 75 height 354
click at [263, 126] on p "**********" at bounding box center [271, 121] width 176 height 12
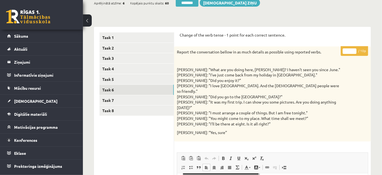
scroll to position [44, 0]
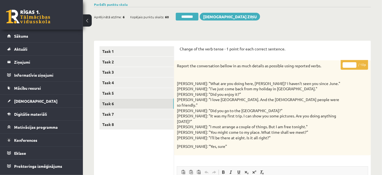
type input "*"
click at [354, 63] on input "*" at bounding box center [350, 65] width 14 height 6
click at [112, 113] on link "Task 7" at bounding box center [137, 114] width 74 height 10
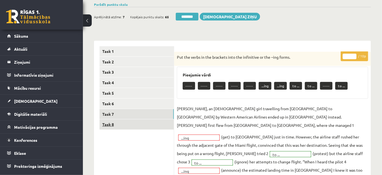
scroll to position [0, 0]
click at [113, 123] on link "Task 8" at bounding box center [137, 124] width 74 height 10
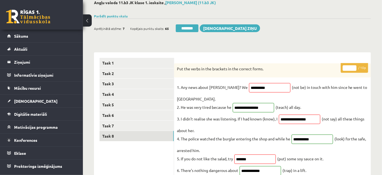
scroll to position [19, 0]
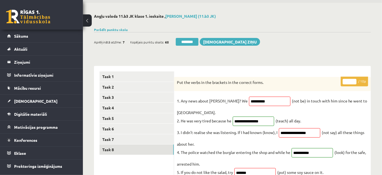
click at [354, 80] on input "*" at bounding box center [350, 82] width 14 height 6
type input "*"
click at [354, 80] on input "*" at bounding box center [350, 82] width 14 height 6
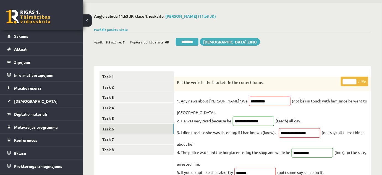
click at [149, 131] on link "Task 6" at bounding box center [137, 129] width 74 height 10
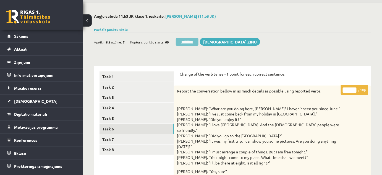
scroll to position [0, 0]
click at [183, 41] on input "********" at bounding box center [187, 42] width 23 height 8
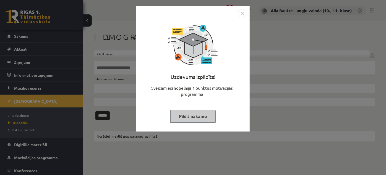
click at [243, 13] on img "Close" at bounding box center [242, 13] width 8 height 8
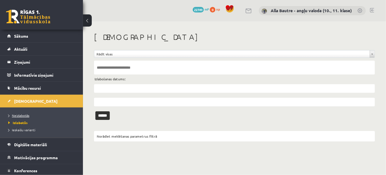
click at [27, 114] on span "Neizlabotās" at bounding box center [18, 115] width 21 height 4
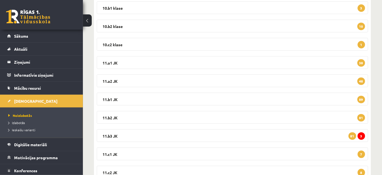
scroll to position [126, 0]
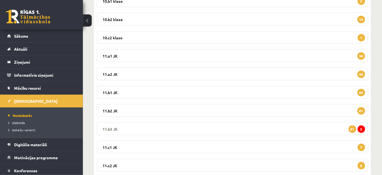
click at [106, 128] on legend "11.b3 JK 3 81" at bounding box center [233, 128] width 272 height 13
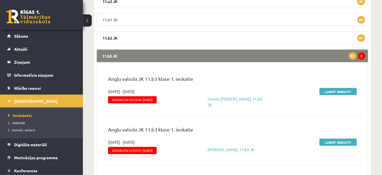
scroll to position [201, 0]
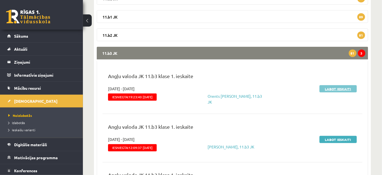
click at [337, 88] on link "Labot ieskaiti" at bounding box center [338, 88] width 37 height 7
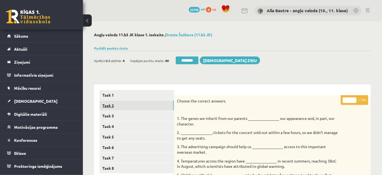
click at [111, 100] on link "Task 2" at bounding box center [137, 105] width 74 height 10
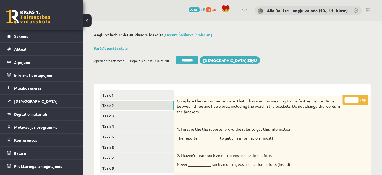
type input "*"
click at [356, 99] on input "*" at bounding box center [352, 100] width 14 height 6
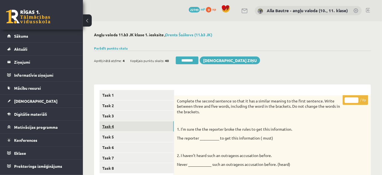
click at [116, 123] on link "Task 4" at bounding box center [137, 126] width 74 height 10
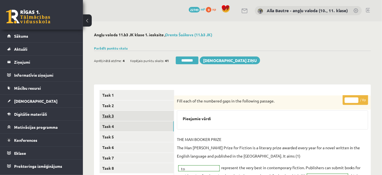
click at [109, 115] on link "Task 3" at bounding box center [137, 116] width 74 height 10
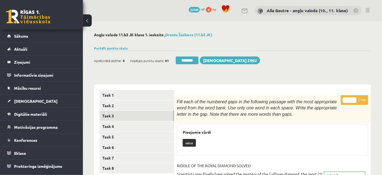
type input "**"
click at [354, 98] on input "**" at bounding box center [350, 100] width 14 height 6
click at [112, 136] on link "Task 5" at bounding box center [137, 137] width 74 height 10
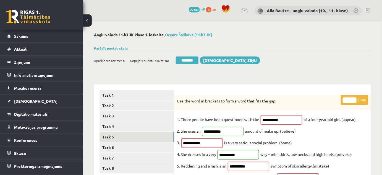
click at [353, 98] on input "*" at bounding box center [350, 100] width 14 height 6
type input "*"
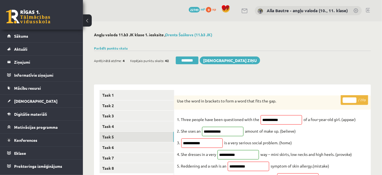
click at [353, 98] on input "*" at bounding box center [350, 100] width 14 height 6
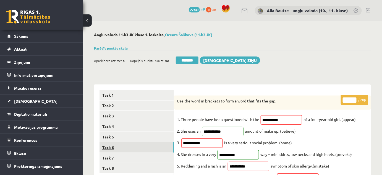
click at [107, 146] on link "Task 6" at bounding box center [137, 147] width 74 height 10
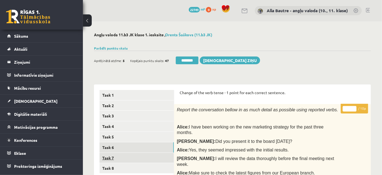
click at [115, 158] on link "Task 7" at bounding box center [137, 158] width 74 height 10
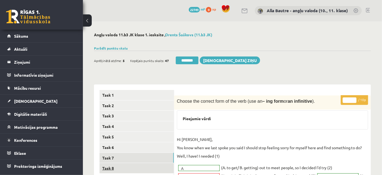
click at [109, 166] on link "Task 8" at bounding box center [137, 168] width 74 height 10
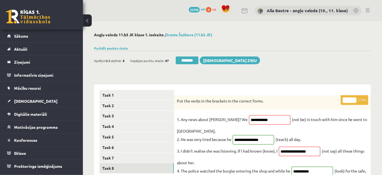
type input "**"
click at [354, 99] on input "**" at bounding box center [350, 100] width 14 height 6
click at [125, 146] on link "Task 6" at bounding box center [137, 147] width 74 height 10
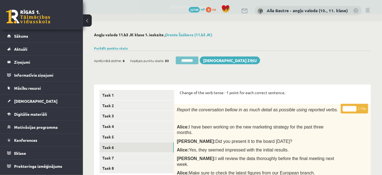
click at [192, 62] on input "********" at bounding box center [187, 60] width 23 height 8
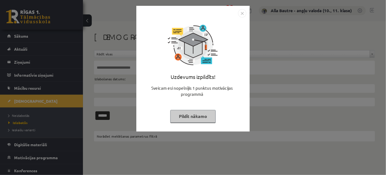
click at [241, 14] on img "Close" at bounding box center [242, 13] width 8 height 8
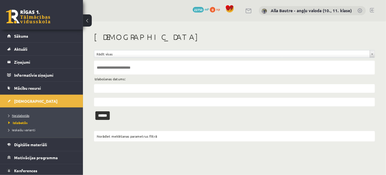
click at [24, 116] on span "Neizlabotās" at bounding box center [18, 115] width 21 height 4
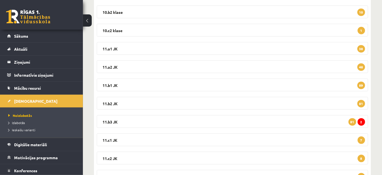
scroll to position [151, 0]
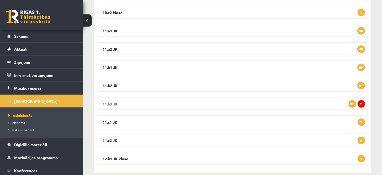
click at [106, 102] on legend "11.b3 JK 2 81" at bounding box center [233, 103] width 272 height 13
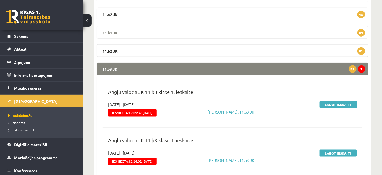
scroll to position [201, 0]
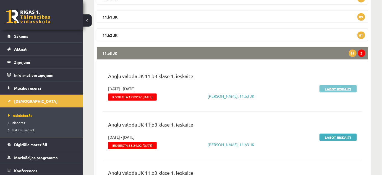
click at [339, 87] on link "Labot ieskaiti" at bounding box center [338, 88] width 37 height 7
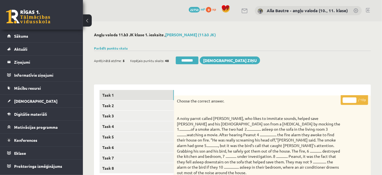
click at [353, 98] on input "*" at bounding box center [350, 100] width 14 height 6
type input "*"
click at [353, 98] on input "*" at bounding box center [350, 100] width 14 height 6
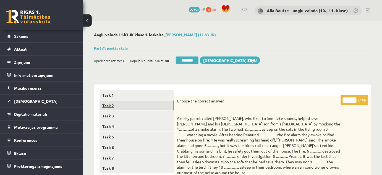
click at [109, 105] on link "Task 2" at bounding box center [137, 105] width 74 height 10
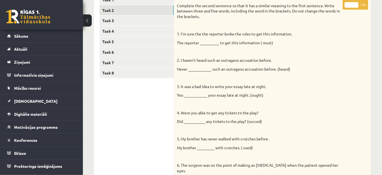
scroll to position [19, 0]
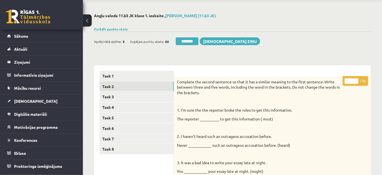
type input "*"
click at [356, 79] on input "*" at bounding box center [352, 81] width 14 height 6
click at [119, 95] on link "Task 3" at bounding box center [137, 97] width 74 height 10
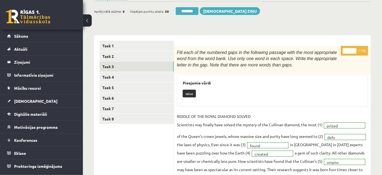
scroll to position [95, 0]
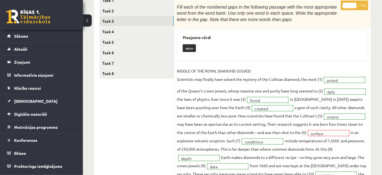
type input "**"
click at [355, 4] on input "**" at bounding box center [350, 6] width 14 height 6
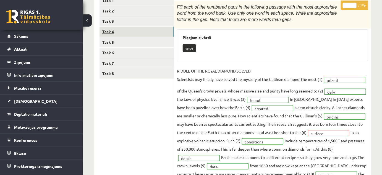
click at [130, 30] on link "Task 4" at bounding box center [137, 32] width 74 height 10
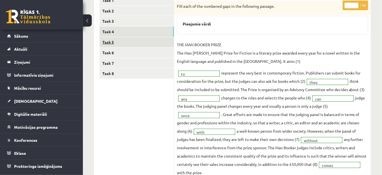
scroll to position [0, 0]
click at [125, 41] on link "Task 5" at bounding box center [137, 42] width 74 height 10
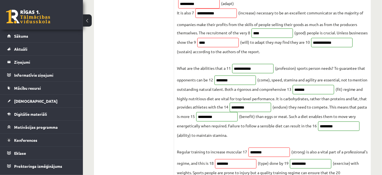
scroll to position [44, 0]
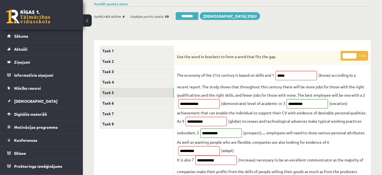
type input "**"
click at [354, 54] on input "**" at bounding box center [350, 56] width 14 height 6
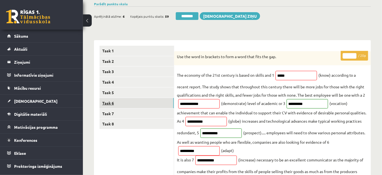
click at [112, 102] on link "Task 6" at bounding box center [137, 103] width 74 height 10
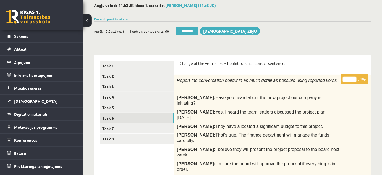
scroll to position [9, 0]
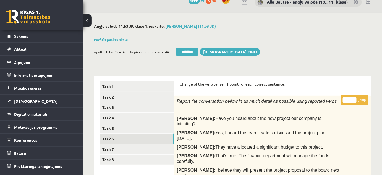
type input "**"
click at [355, 98] on input "**" at bounding box center [350, 100] width 14 height 6
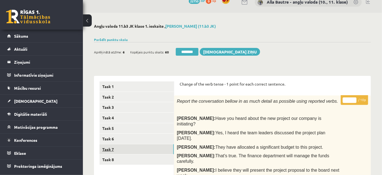
click at [120, 147] on link "Task 7" at bounding box center [137, 149] width 74 height 10
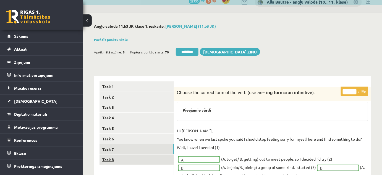
scroll to position [0, 0]
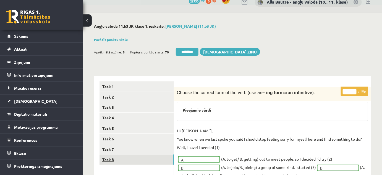
click at [108, 157] on link "Task 8" at bounding box center [137, 159] width 74 height 10
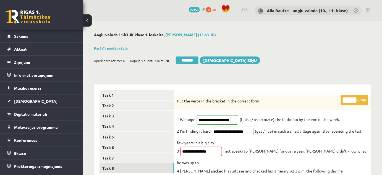
click at [355, 98] on input "*" at bounding box center [350, 100] width 14 height 6
type input "*"
click at [355, 98] on input "*" at bounding box center [350, 100] width 14 height 6
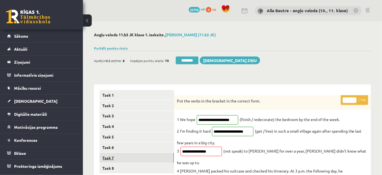
click at [121, 157] on link "Task 7" at bounding box center [137, 158] width 74 height 10
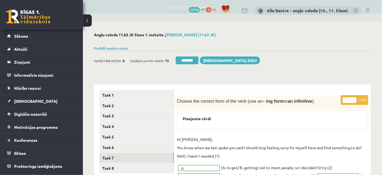
click at [187, 59] on input "********" at bounding box center [187, 60] width 23 height 8
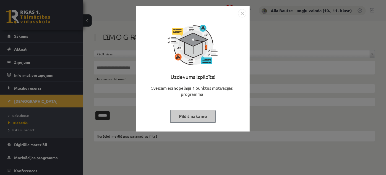
click at [240, 12] on img "Close" at bounding box center [242, 13] width 8 height 8
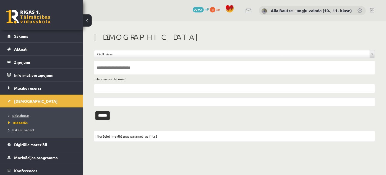
click at [21, 115] on span "Neizlabotās" at bounding box center [18, 115] width 21 height 4
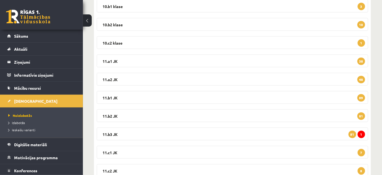
scroll to position [126, 0]
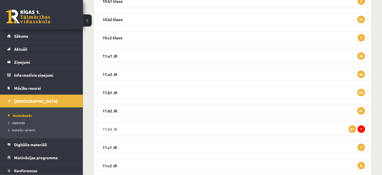
click at [111, 127] on legend "11.b3 JK 1 81" at bounding box center [233, 128] width 272 height 13
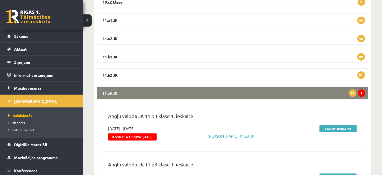
scroll to position [201, 0]
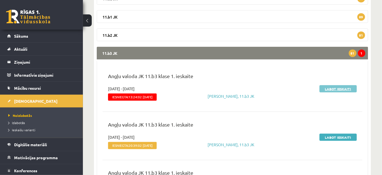
click at [338, 87] on link "Labot ieskaiti" at bounding box center [338, 88] width 37 height 7
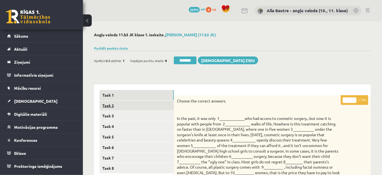
click at [111, 103] on link "Task 2" at bounding box center [137, 105] width 74 height 10
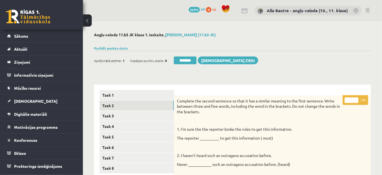
type input "*"
click at [356, 98] on input "*" at bounding box center [352, 100] width 14 height 6
click at [107, 114] on link "Task 3" at bounding box center [137, 116] width 74 height 10
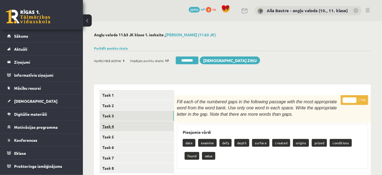
click at [107, 128] on link "Task 4" at bounding box center [137, 126] width 74 height 10
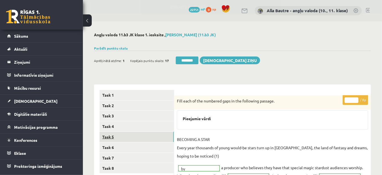
click at [108, 136] on link "Task 5" at bounding box center [137, 137] width 74 height 10
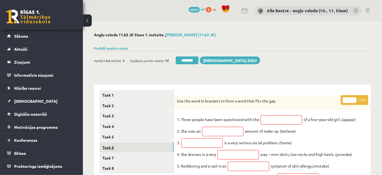
click at [106, 147] on link "Task 6" at bounding box center [137, 147] width 74 height 10
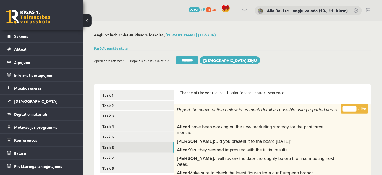
type input "*"
click at [353, 108] on input "*" at bounding box center [350, 109] width 14 height 6
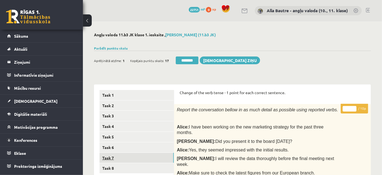
click at [121, 157] on link "Task 7" at bounding box center [137, 158] width 74 height 10
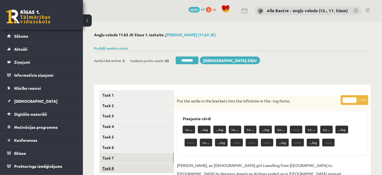
click at [111, 168] on link "Task 8" at bounding box center [137, 168] width 74 height 10
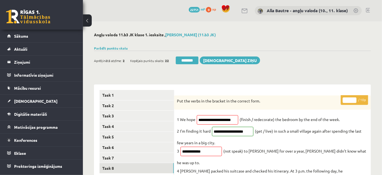
click at [353, 99] on input "*" at bounding box center [350, 100] width 14 height 6
type input "*"
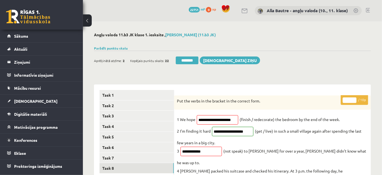
click at [353, 99] on input "*" at bounding box center [350, 100] width 14 height 6
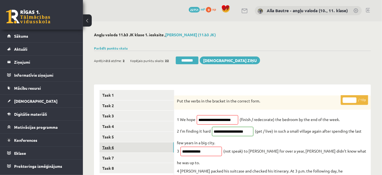
click at [118, 145] on link "Task 6" at bounding box center [137, 147] width 74 height 10
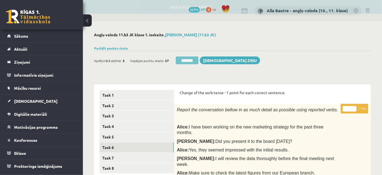
click at [193, 59] on input "********" at bounding box center [187, 60] width 23 height 8
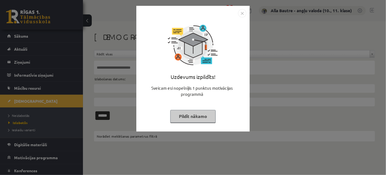
click at [240, 13] on img "Close" at bounding box center [242, 13] width 8 height 8
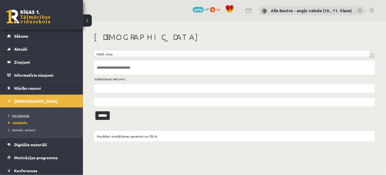
click at [23, 115] on span "Neizlabotās" at bounding box center [18, 115] width 21 height 4
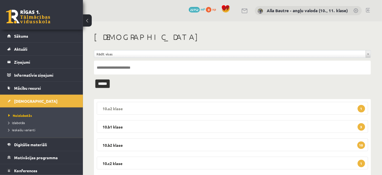
click at [113, 108] on legend "10.a2 klase 1" at bounding box center [233, 108] width 272 height 13
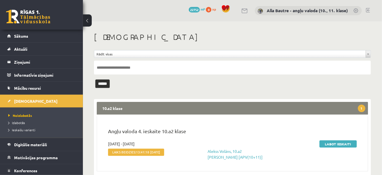
click at [113, 107] on legend "10.a2 klase 1" at bounding box center [233, 108] width 272 height 13
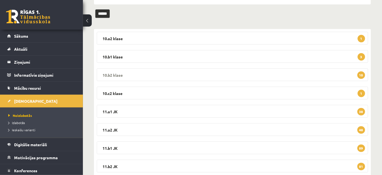
scroll to position [75, 0]
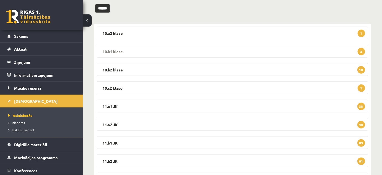
click at [112, 49] on legend "10.b1 klase 3" at bounding box center [233, 51] width 272 height 13
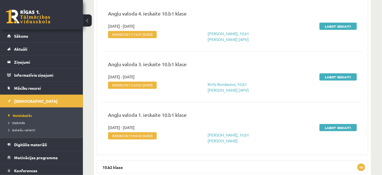
scroll to position [151, 0]
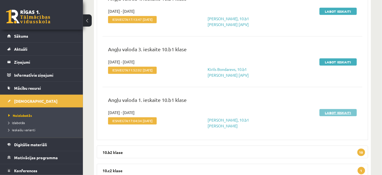
click at [336, 112] on link "Labot ieskaiti" at bounding box center [338, 112] width 37 height 7
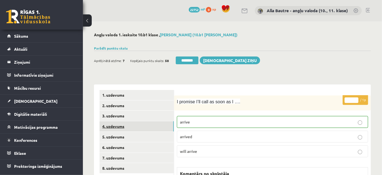
click at [113, 126] on link "4. uzdevums" at bounding box center [137, 126] width 74 height 10
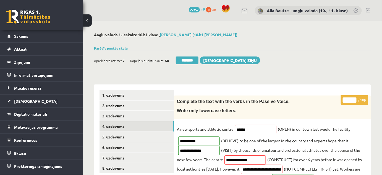
click at [355, 98] on input "*" at bounding box center [350, 100] width 14 height 6
type input "*"
click at [355, 98] on input "*" at bounding box center [350, 100] width 14 height 6
click at [147, 136] on link "5. uzdevums" at bounding box center [137, 137] width 74 height 10
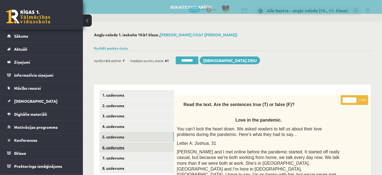
click at [142, 145] on link "6. uzdevums" at bounding box center [137, 147] width 74 height 10
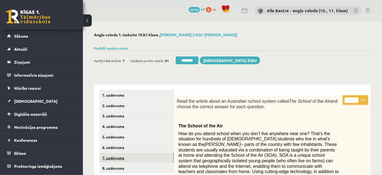
click at [141, 155] on link "7. uzdevums" at bounding box center [137, 158] width 74 height 10
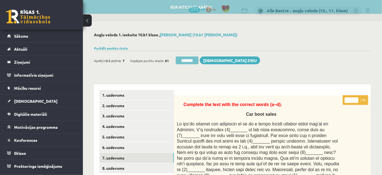
click at [183, 59] on input "********" at bounding box center [187, 60] width 23 height 8
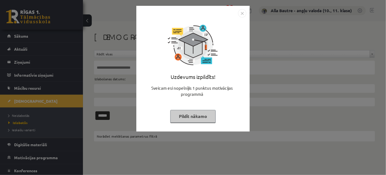
click at [240, 14] on img "Close" at bounding box center [242, 13] width 8 height 8
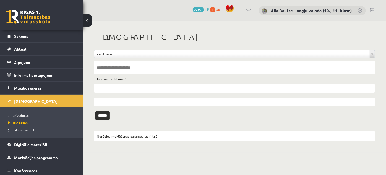
click at [18, 113] on link "Neizlabotās" at bounding box center [42, 115] width 69 height 5
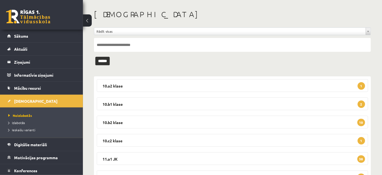
scroll to position [50, 0]
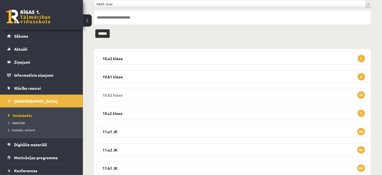
click at [109, 94] on legend "10.b2 klase 10" at bounding box center [233, 94] width 272 height 13
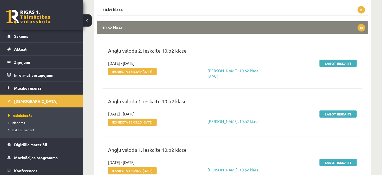
scroll to position [126, 0]
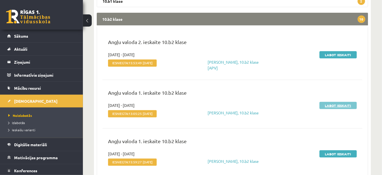
click at [339, 104] on link "Labot ieskaiti" at bounding box center [338, 105] width 37 height 7
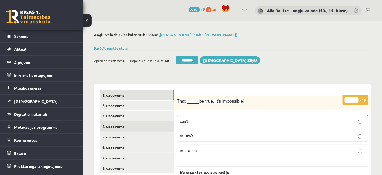
click at [110, 125] on link "4. uzdevums" at bounding box center [137, 126] width 74 height 10
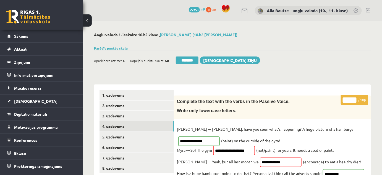
click at [354, 98] on input "*" at bounding box center [350, 100] width 14 height 6
type input "*"
click at [354, 98] on input "*" at bounding box center [350, 100] width 14 height 6
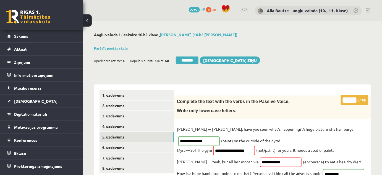
click at [112, 136] on link "5. uzdevums" at bounding box center [137, 137] width 74 height 10
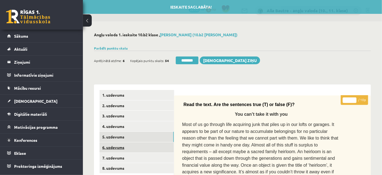
click at [111, 146] on link "6. uzdevums" at bounding box center [137, 147] width 74 height 10
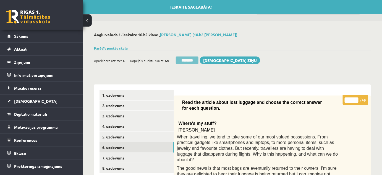
click at [188, 61] on input "********" at bounding box center [187, 60] width 23 height 8
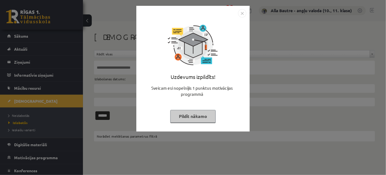
click at [243, 13] on img "Close" at bounding box center [242, 13] width 8 height 8
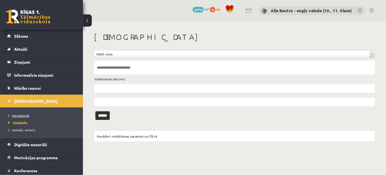
click at [20, 115] on span "Neizlabotās" at bounding box center [18, 115] width 21 height 4
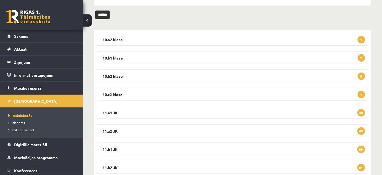
scroll to position [75, 0]
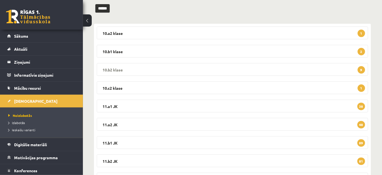
click at [109, 66] on legend "10.b2 klase 9" at bounding box center [233, 69] width 272 height 13
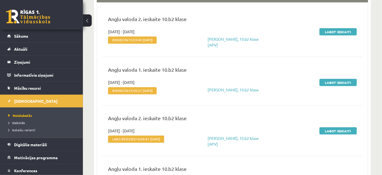
scroll to position [151, 0]
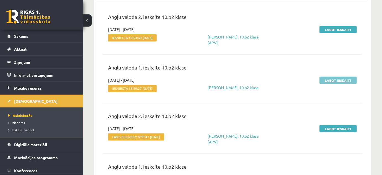
click at [343, 79] on link "Labot ieskaiti" at bounding box center [338, 80] width 37 height 7
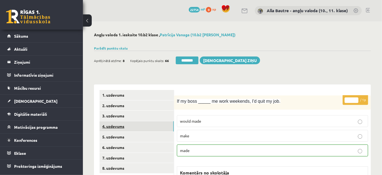
click at [113, 126] on link "4. uzdevums" at bounding box center [137, 126] width 74 height 10
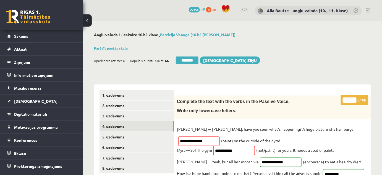
type input "*"
click at [353, 99] on input "*" at bounding box center [350, 100] width 14 height 6
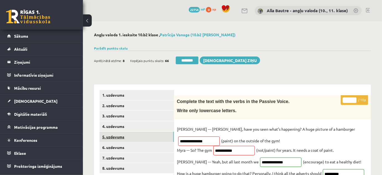
click at [112, 136] on link "5. uzdevums" at bounding box center [137, 137] width 74 height 10
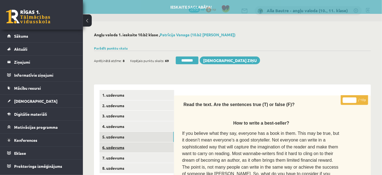
click at [113, 147] on link "6. uzdevums" at bounding box center [137, 147] width 74 height 10
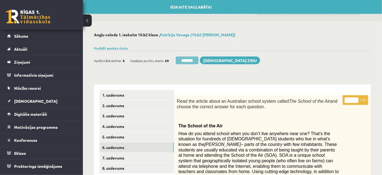
click at [183, 57] on input "********" at bounding box center [187, 60] width 23 height 8
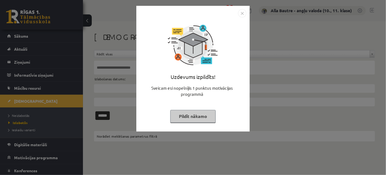
click at [243, 14] on img "Close" at bounding box center [242, 13] width 8 height 8
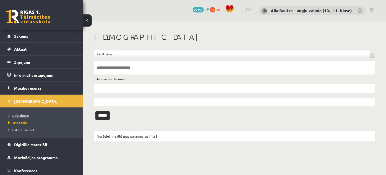
click at [27, 113] on span "Neizlabotās" at bounding box center [18, 115] width 21 height 4
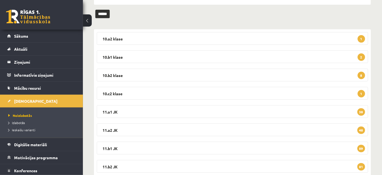
scroll to position [75, 0]
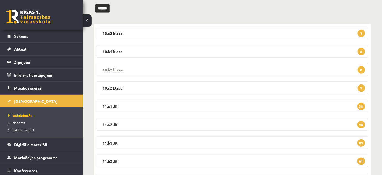
click at [117, 69] on legend "10.b2 klase 8" at bounding box center [233, 69] width 272 height 13
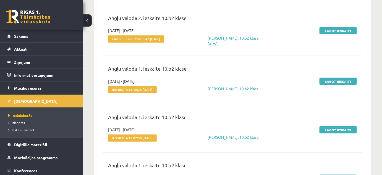
scroll to position [201, 0]
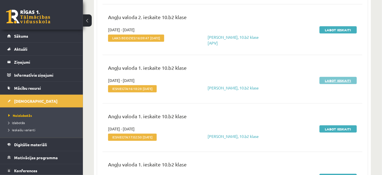
click at [326, 79] on link "Labot ieskaiti" at bounding box center [338, 80] width 37 height 7
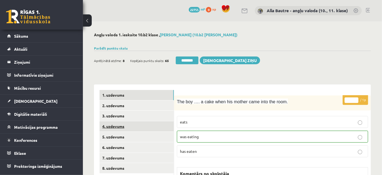
click at [107, 125] on link "4. uzdevums" at bounding box center [137, 126] width 74 height 10
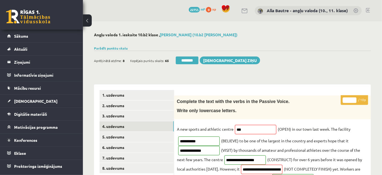
click at [354, 98] on input "*" at bounding box center [350, 100] width 14 height 6
type input "*"
click at [354, 98] on input "*" at bounding box center [350, 100] width 14 height 6
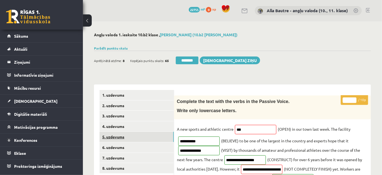
click at [129, 135] on link "5. uzdevums" at bounding box center [137, 137] width 74 height 10
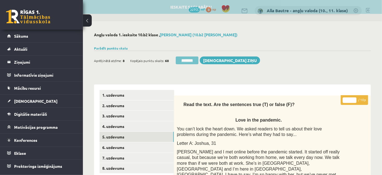
click at [189, 60] on input "********" at bounding box center [187, 60] width 23 height 8
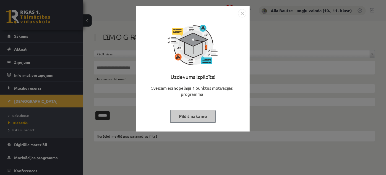
click at [243, 12] on img "Close" at bounding box center [242, 13] width 8 height 8
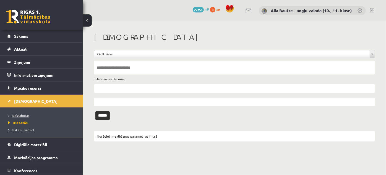
click at [26, 114] on span "Neizlabotās" at bounding box center [18, 115] width 21 height 4
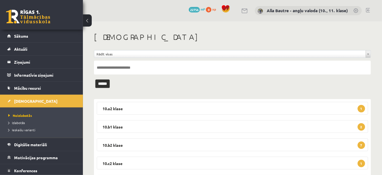
scroll to position [50, 0]
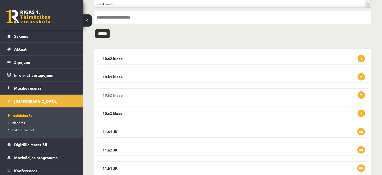
click at [112, 92] on legend "10.b2 klase 7" at bounding box center [233, 94] width 272 height 13
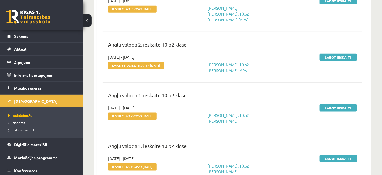
scroll to position [201, 0]
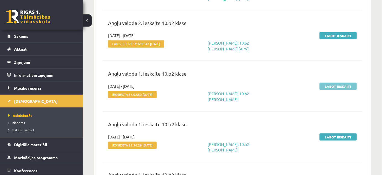
click at [329, 83] on link "Labot ieskaiti" at bounding box center [338, 86] width 37 height 7
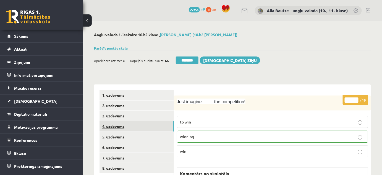
click at [113, 124] on link "4. uzdevums" at bounding box center [137, 126] width 74 height 10
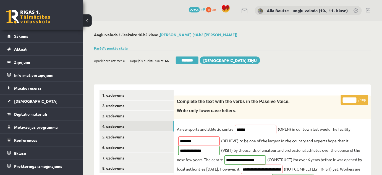
click at [354, 98] on input "*" at bounding box center [350, 100] width 14 height 6
type input "*"
click at [354, 98] on input "*" at bounding box center [350, 100] width 14 height 6
click at [115, 146] on link "6. uzdevums" at bounding box center [137, 147] width 74 height 10
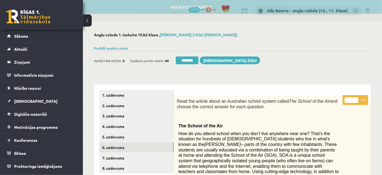
drag, startPoint x: 182, startPoint y: 57, endPoint x: 215, endPoint y: 17, distance: 51.9
click at [182, 57] on input "********" at bounding box center [187, 60] width 23 height 8
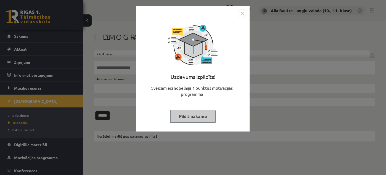
click at [241, 13] on img "Close" at bounding box center [242, 13] width 8 height 8
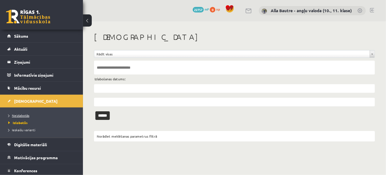
click at [20, 113] on span "Neizlabotās" at bounding box center [18, 115] width 21 height 4
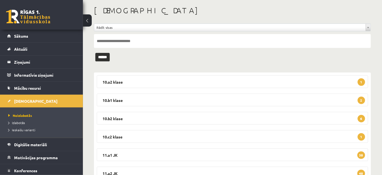
scroll to position [50, 0]
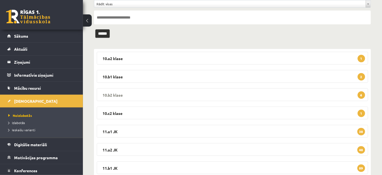
click at [110, 95] on legend "10.b2 klase 6" at bounding box center [233, 94] width 272 height 13
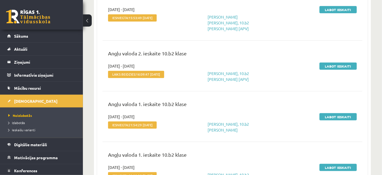
scroll to position [201, 0]
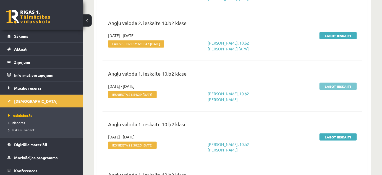
click at [338, 83] on link "Labot ieskaiti" at bounding box center [338, 86] width 37 height 7
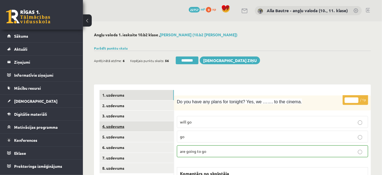
click at [113, 126] on link "4. uzdevums" at bounding box center [137, 126] width 74 height 10
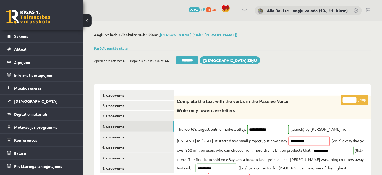
click at [352, 98] on input "*" at bounding box center [350, 100] width 14 height 6
type input "*"
click at [352, 98] on input "*" at bounding box center [350, 100] width 14 height 6
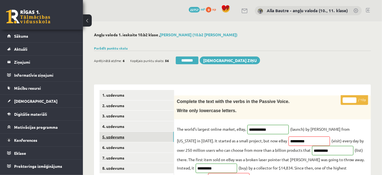
click at [120, 136] on link "5. uzdevums" at bounding box center [137, 137] width 74 height 10
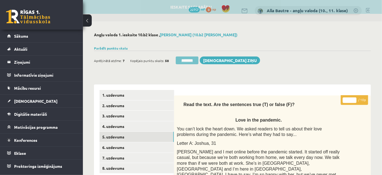
click at [182, 61] on input "********" at bounding box center [187, 60] width 23 height 8
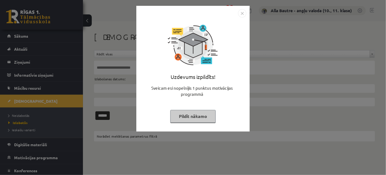
click at [240, 14] on img "Close" at bounding box center [242, 13] width 8 height 8
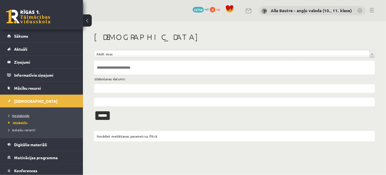
click at [19, 115] on span "Neizlabotās" at bounding box center [18, 115] width 21 height 4
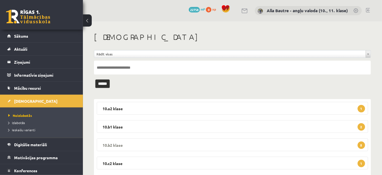
click at [109, 143] on legend "10.b2 klase 5" at bounding box center [233, 144] width 272 height 13
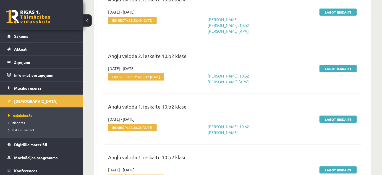
scroll to position [176, 0]
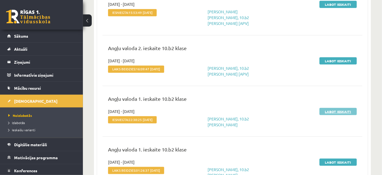
click at [336, 108] on link "Labot ieskaiti" at bounding box center [338, 111] width 37 height 7
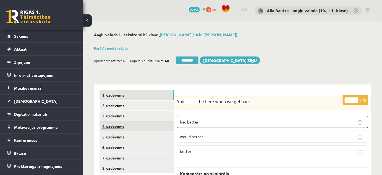
click at [106, 127] on link "4. uzdevums" at bounding box center [137, 126] width 74 height 10
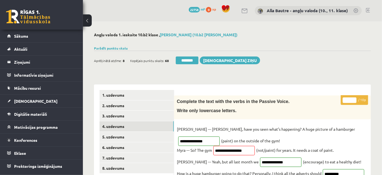
type input "**"
click at [354, 98] on input "**" at bounding box center [350, 100] width 14 height 6
click at [106, 137] on link "5. uzdevums" at bounding box center [137, 137] width 74 height 10
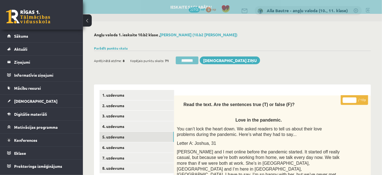
click at [189, 58] on input "********" at bounding box center [187, 60] width 23 height 8
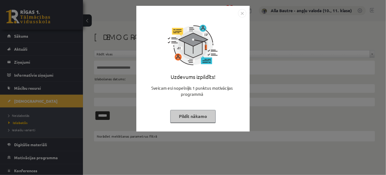
click at [242, 14] on img "Close" at bounding box center [242, 13] width 8 height 8
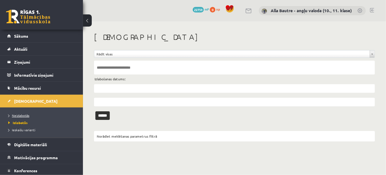
click at [11, 114] on span "Neizlabotās" at bounding box center [18, 115] width 21 height 4
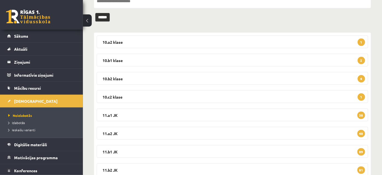
scroll to position [75, 0]
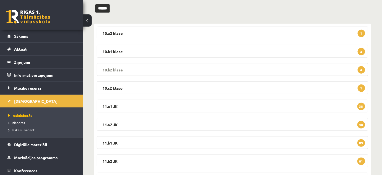
click at [116, 68] on legend "10.b2 klase 4" at bounding box center [233, 69] width 272 height 13
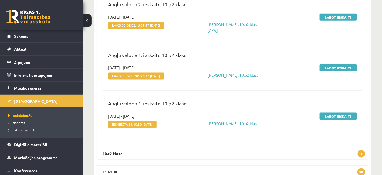
scroll to position [226, 0]
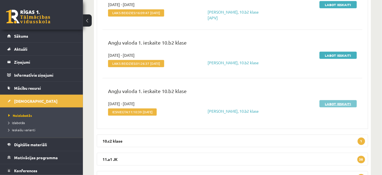
click at [344, 103] on link "Labot ieskaiti" at bounding box center [338, 103] width 37 height 7
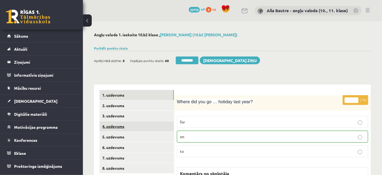
click at [113, 125] on link "4. uzdevums" at bounding box center [137, 126] width 74 height 10
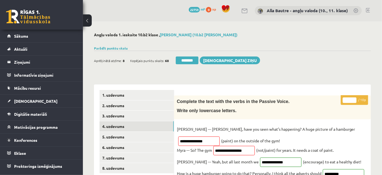
click at [355, 99] on input "*" at bounding box center [350, 100] width 14 height 6
click at [355, 98] on input "*" at bounding box center [350, 100] width 14 height 6
type input "*"
click at [355, 98] on input "*" at bounding box center [350, 100] width 14 height 6
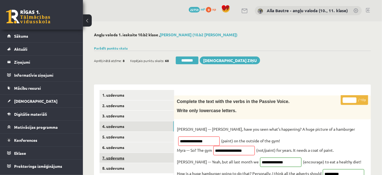
click at [119, 154] on link "7. uzdevums" at bounding box center [137, 158] width 74 height 10
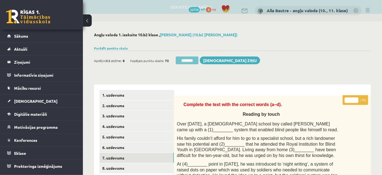
click at [192, 59] on input "********" at bounding box center [187, 60] width 23 height 8
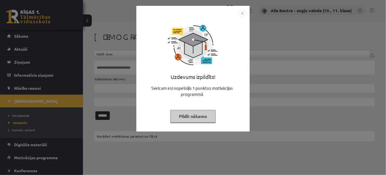
click at [242, 13] on img "Close" at bounding box center [242, 13] width 8 height 8
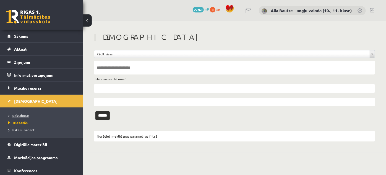
click at [24, 115] on span "Neizlabotās" at bounding box center [18, 115] width 21 height 4
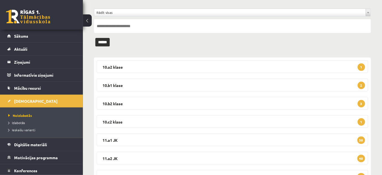
scroll to position [50, 0]
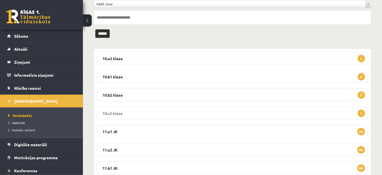
click at [116, 111] on legend "10.c2 klase 1" at bounding box center [233, 112] width 272 height 13
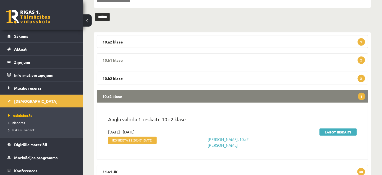
scroll to position [75, 0]
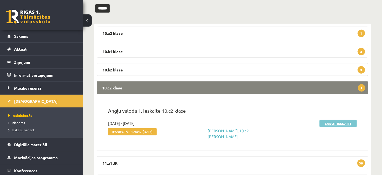
click at [339, 122] on link "Labot ieskaiti" at bounding box center [338, 123] width 37 height 7
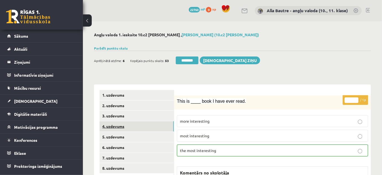
click at [117, 125] on link "4. uzdevums" at bounding box center [137, 126] width 74 height 10
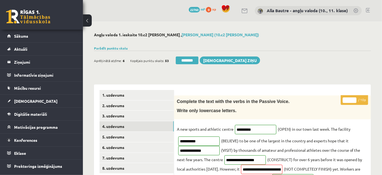
click at [355, 98] on input "**" at bounding box center [350, 100] width 14 height 6
type input "*"
click at [354, 101] on input "*" at bounding box center [350, 100] width 14 height 6
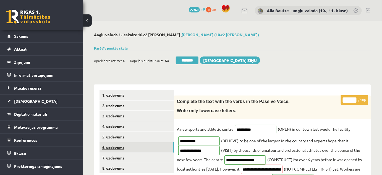
click at [120, 144] on link "6. uzdevums" at bounding box center [137, 147] width 74 height 10
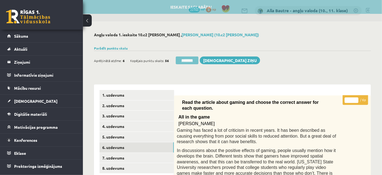
click at [183, 59] on input "********" at bounding box center [187, 60] width 23 height 8
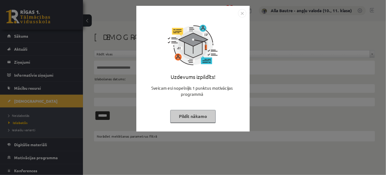
click at [243, 14] on img "Close" at bounding box center [242, 13] width 8 height 8
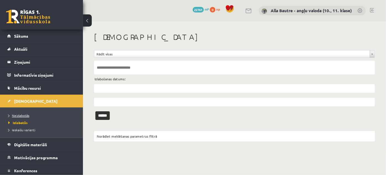
click at [24, 113] on span "Neizlabotās" at bounding box center [18, 115] width 21 height 4
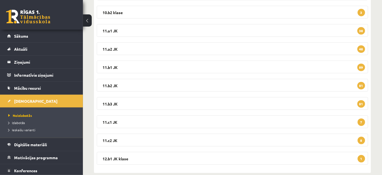
scroll to position [141, 0]
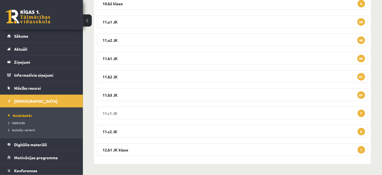
click at [110, 113] on legend "11.c1 JK 7" at bounding box center [233, 112] width 272 height 13
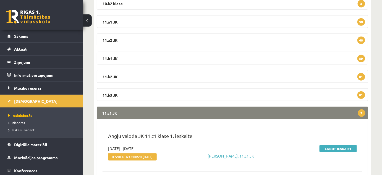
click at [110, 113] on legend "11.c1 JK 7" at bounding box center [233, 112] width 272 height 13
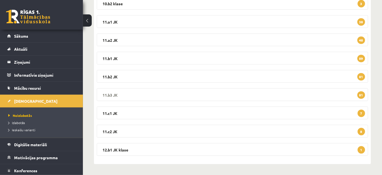
click at [112, 95] on legend "11.b3 JK 81" at bounding box center [233, 94] width 272 height 13
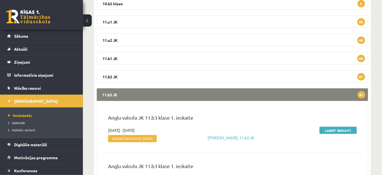
click at [112, 95] on legend "11.b3 JK 81" at bounding box center [233, 94] width 272 height 13
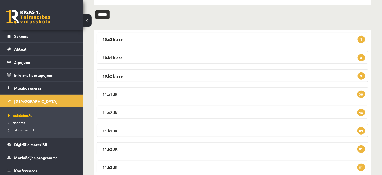
scroll to position [0, 0]
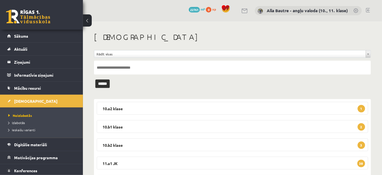
click at [368, 11] on link at bounding box center [368, 10] width 4 height 4
